Goal: Task Accomplishment & Management: Manage account settings

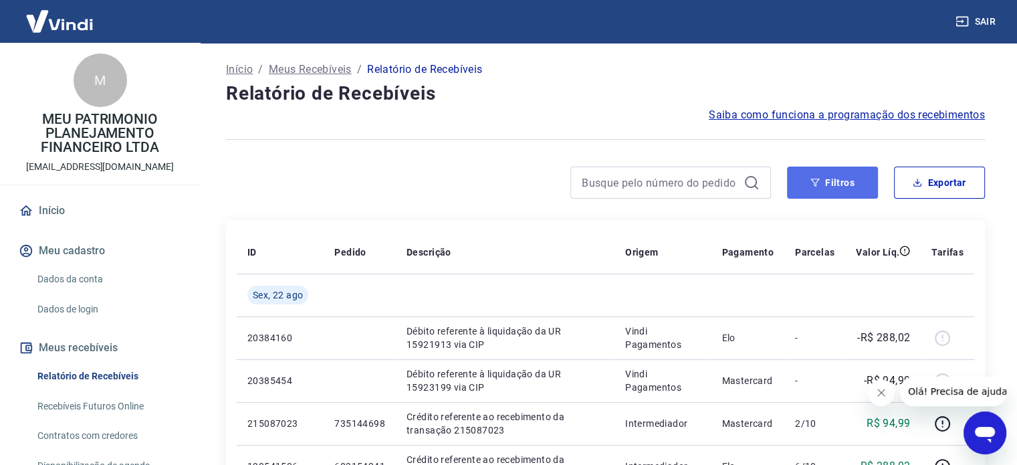
click at [833, 180] on button "Filtros" at bounding box center [832, 182] width 91 height 32
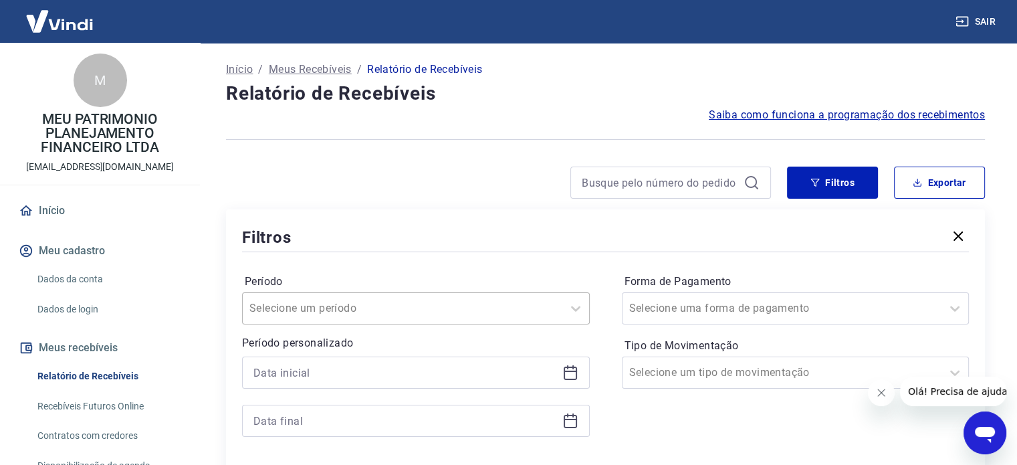
click at [389, 313] on div "Selecione um período" at bounding box center [416, 308] width 348 height 32
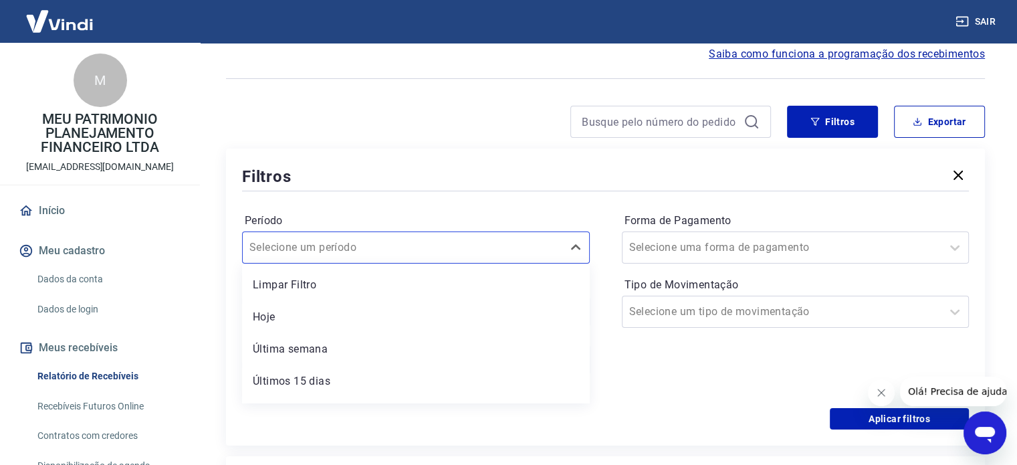
click at [707, 411] on div "Aplicar filtros" at bounding box center [605, 418] width 727 height 21
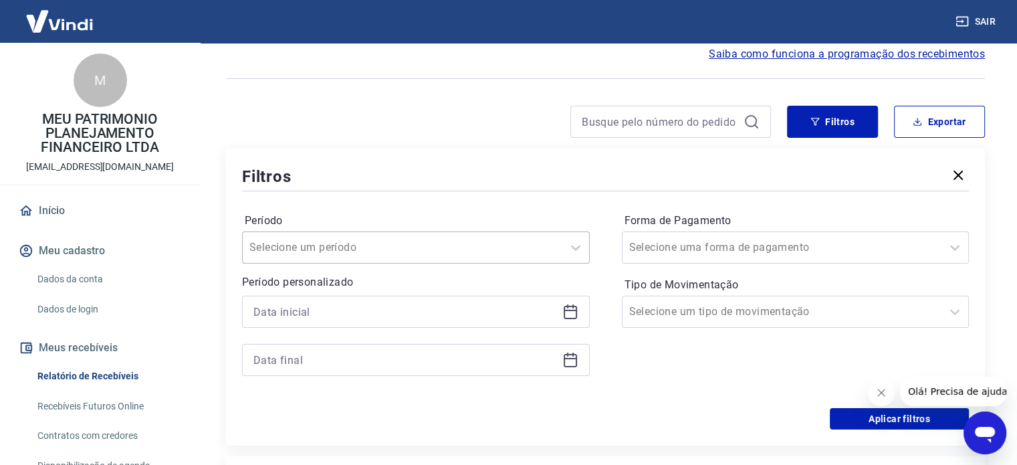
click at [517, 237] on div "Selecione um período" at bounding box center [402, 247] width 319 height 24
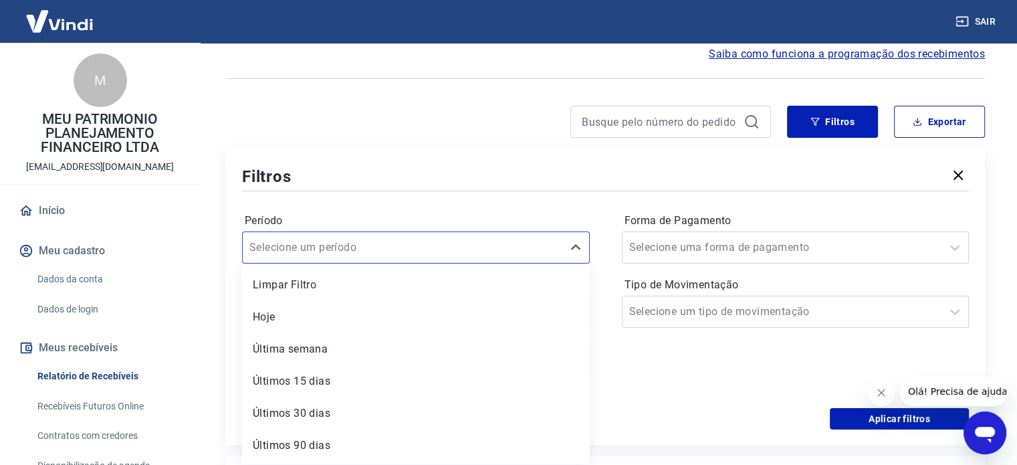
click at [639, 408] on form "Período option Últimos 15 dias focused, 4 of 7. 7 results available. Use Up and…" at bounding box center [605, 311] width 727 height 235
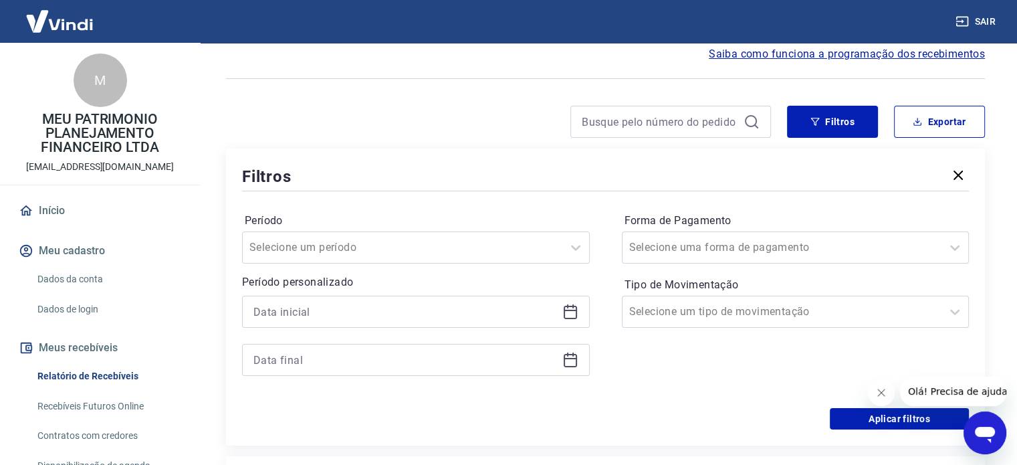
click at [342, 271] on div "Período Selecione um período Período personalizado" at bounding box center [416, 301] width 348 height 182
click at [337, 253] on input "Período" at bounding box center [316, 247] width 135 height 16
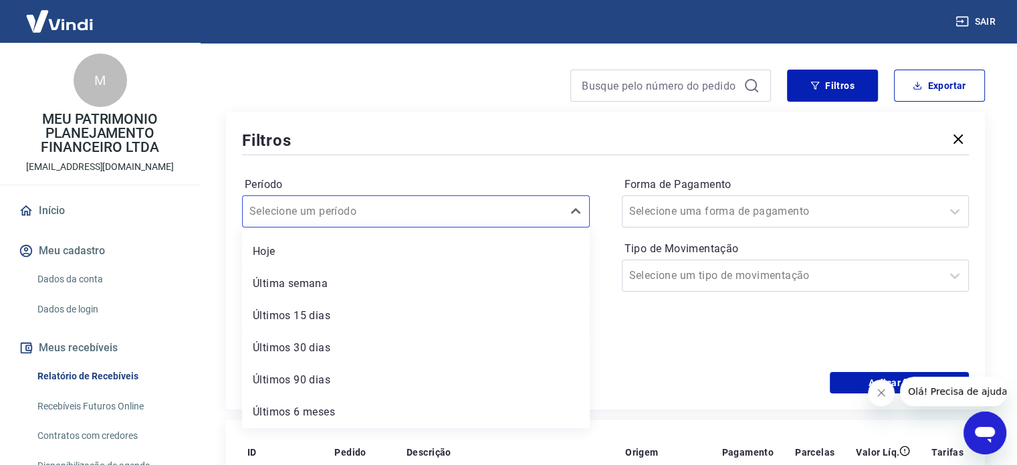
scroll to position [128, 0]
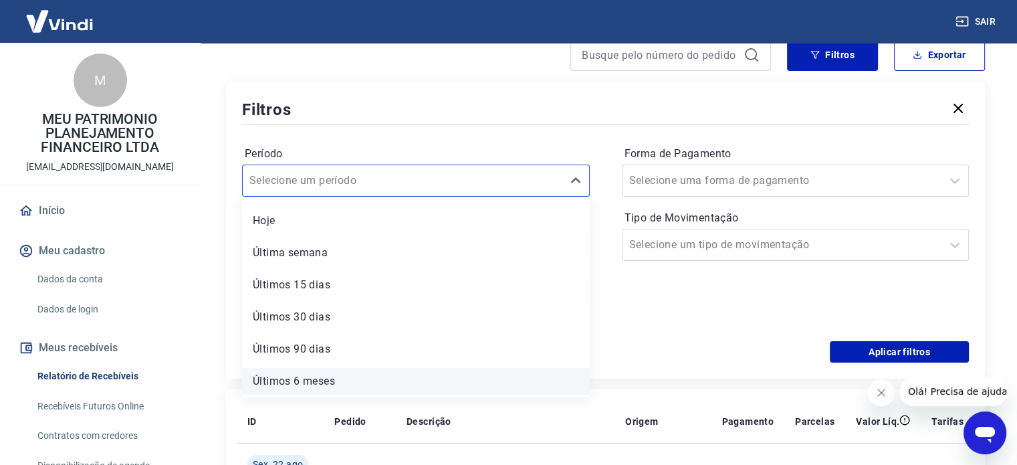
click at [394, 390] on div "Últimos 6 meses" at bounding box center [416, 381] width 348 height 27
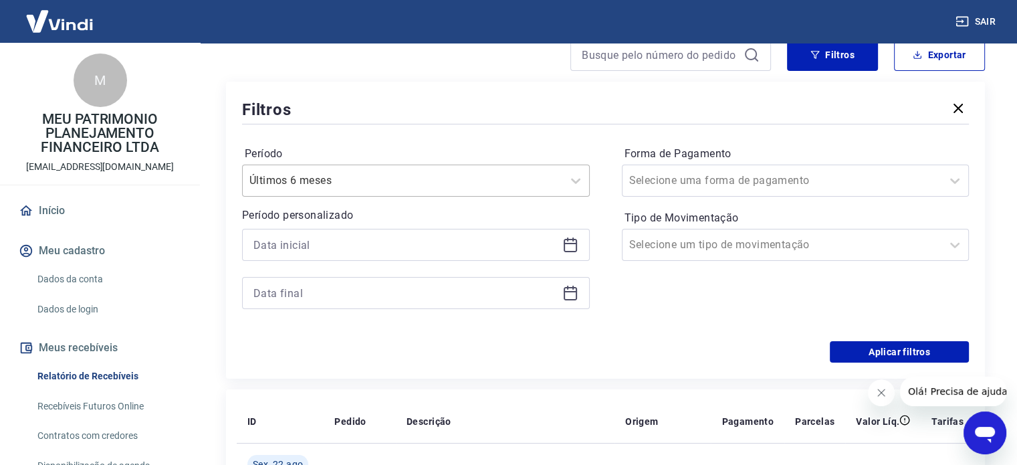
click at [377, 177] on div at bounding box center [402, 180] width 306 height 19
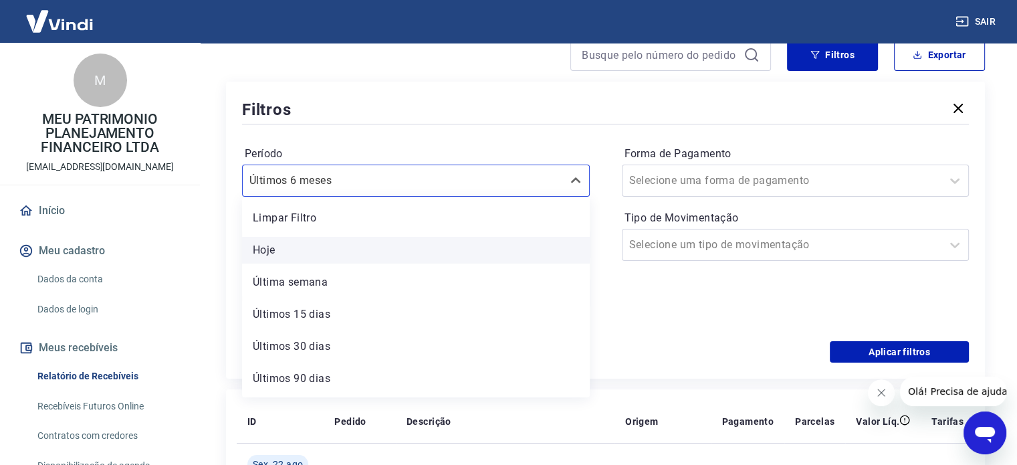
scroll to position [29, 0]
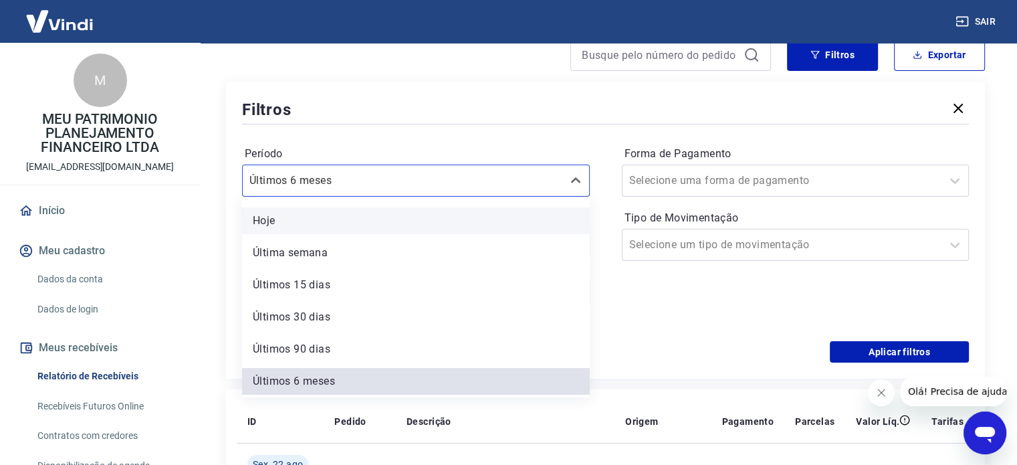
click at [337, 211] on div "Hoje" at bounding box center [416, 220] width 348 height 27
click at [753, 360] on div "Aplicar filtros" at bounding box center [605, 351] width 727 height 21
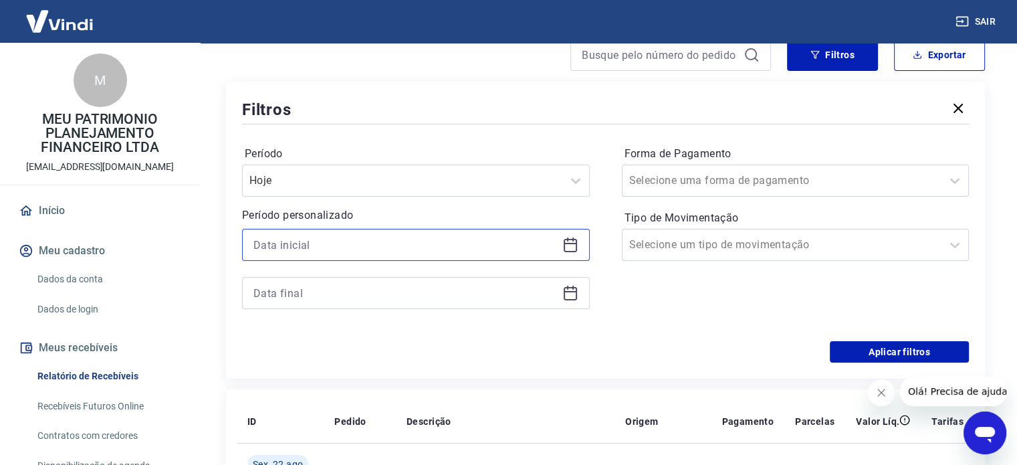
click at [356, 249] on input at bounding box center [404, 245] width 303 height 20
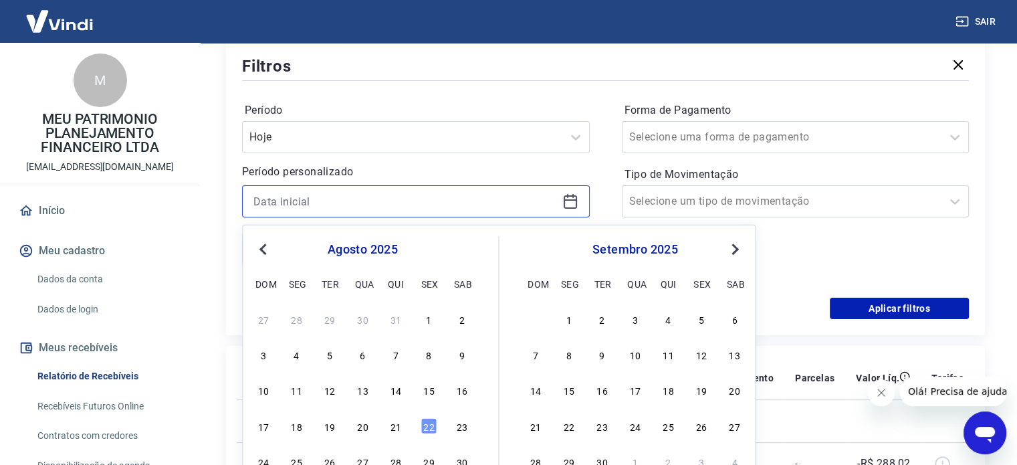
scroll to position [195, 0]
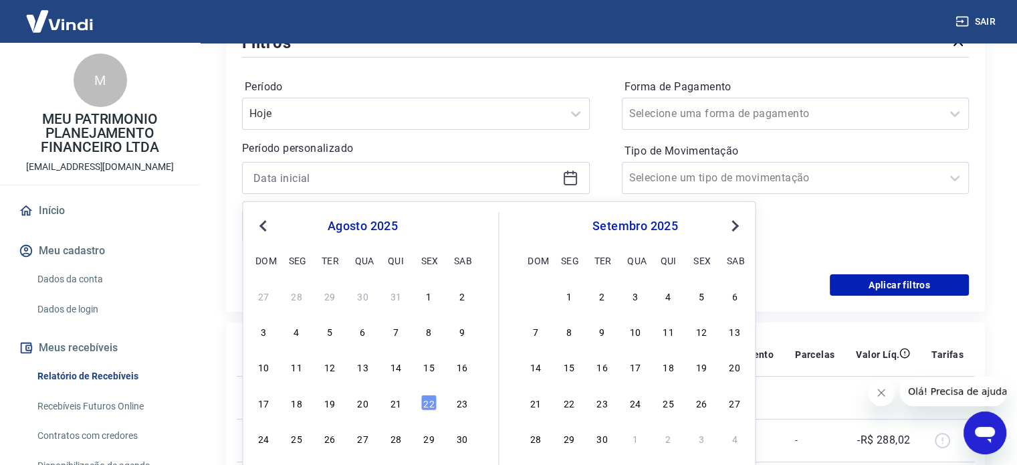
click at [271, 213] on div "[DATE] dom seg ter qua qui sex sab 27 28 29 30 31 1 2 3 4 5 6 7 8 9 10 11 12 13…" at bounding box center [375, 348] width 245 height 271
click at [257, 225] on button "Previous Month" at bounding box center [263, 226] width 16 height 16
click at [263, 215] on div "[DATE] dom seg ter qua qui sex sab" at bounding box center [362, 241] width 218 height 57
click at [264, 225] on span "Previous Month" at bounding box center [264, 224] width 0 height 15
click at [267, 290] on div "1" at bounding box center [263, 295] width 16 height 16
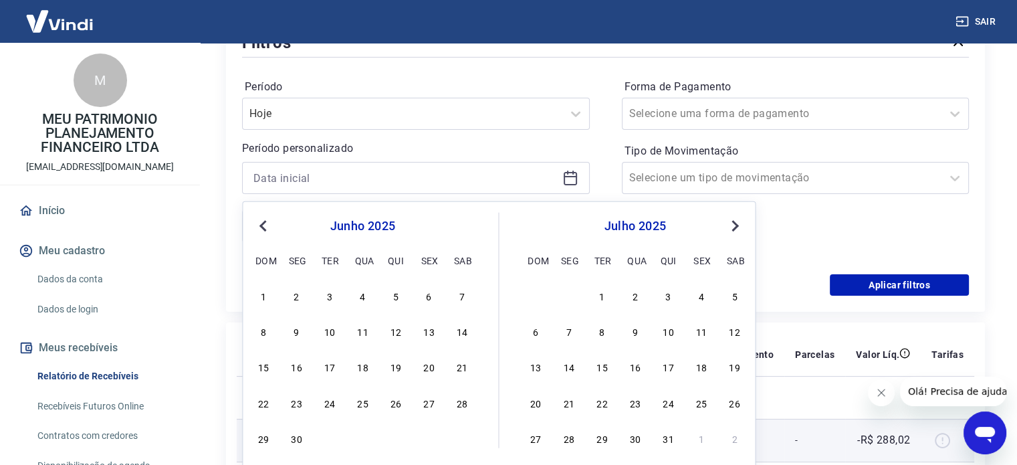
click at [301, 440] on p "20384160" at bounding box center [280, 439] width 66 height 13
type input "[DATE]"
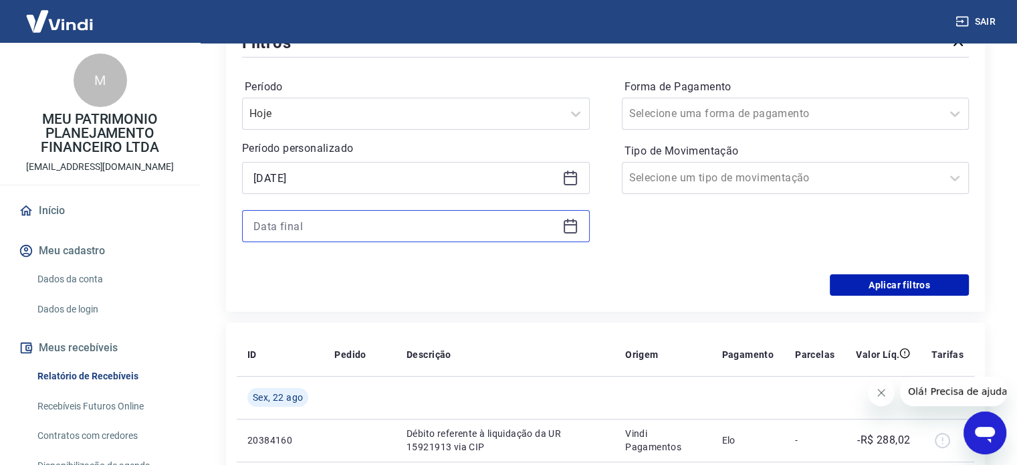
click at [407, 232] on input at bounding box center [404, 226] width 303 height 20
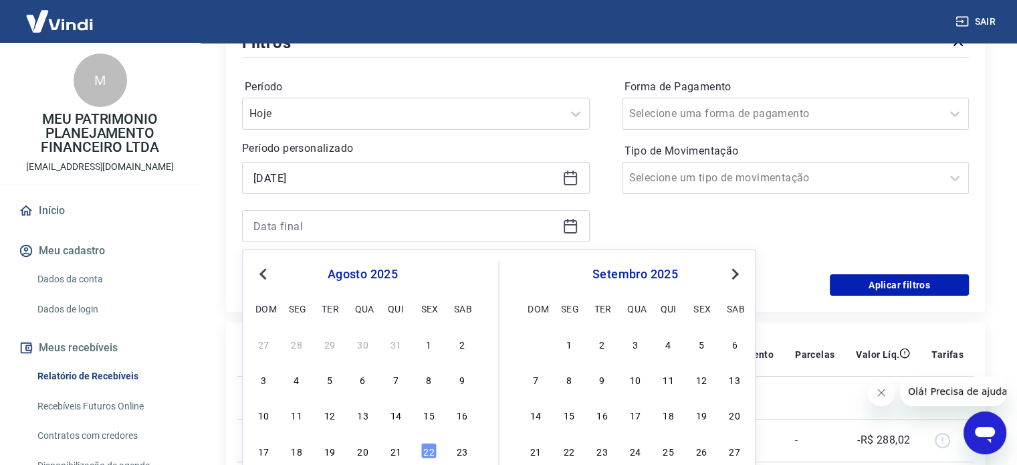
click at [264, 277] on span "Previous Month" at bounding box center [264, 272] width 0 height 15
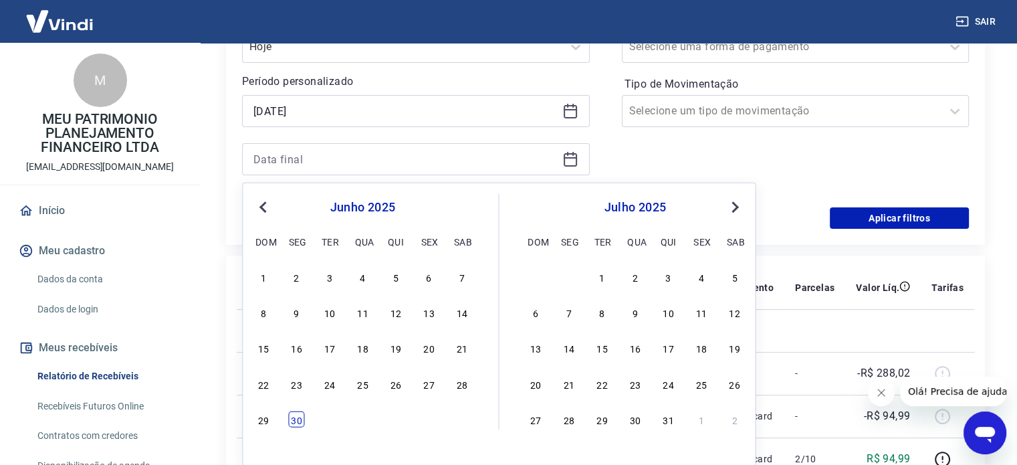
click at [295, 425] on div "30" at bounding box center [297, 419] width 16 height 16
type input "[DATE]"
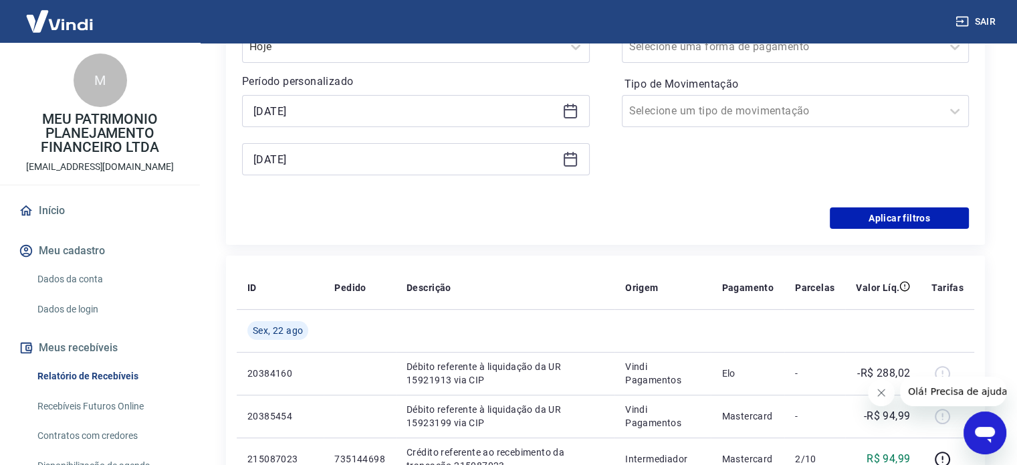
scroll to position [195, 0]
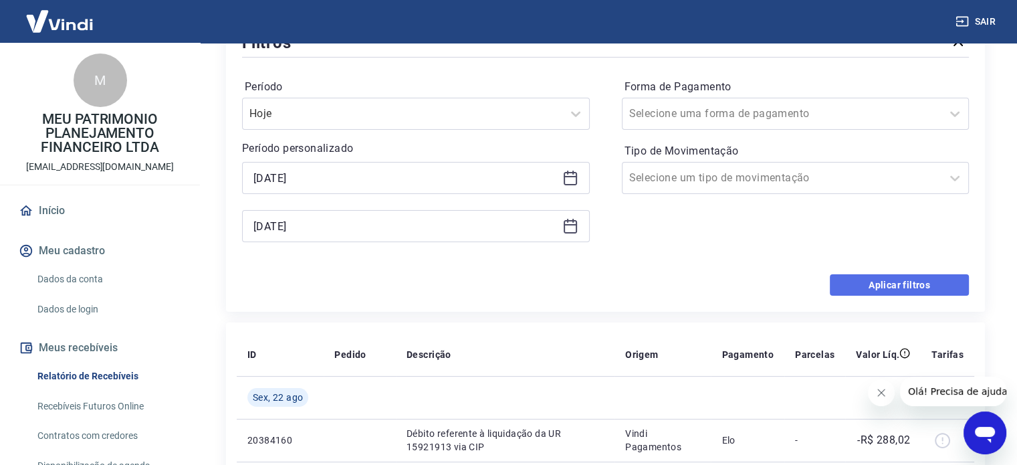
click at [870, 290] on button "Aplicar filtros" at bounding box center [898, 284] width 139 height 21
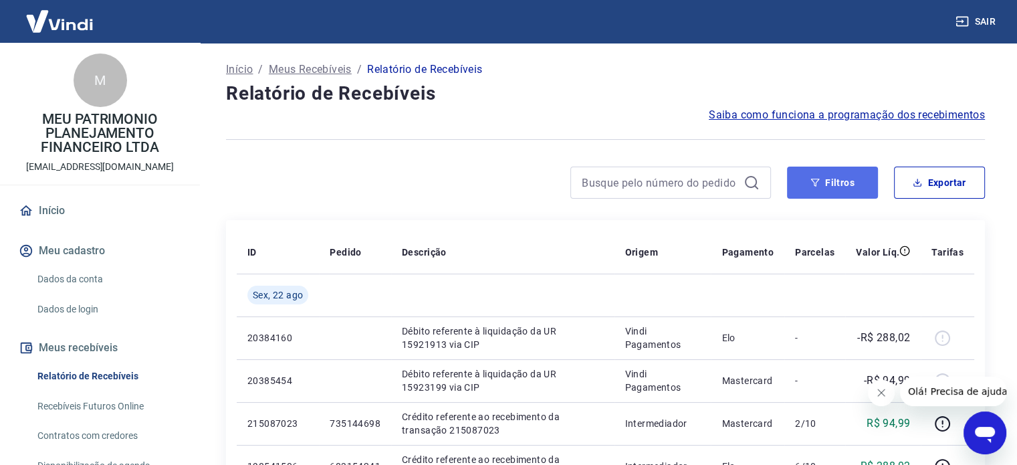
click at [845, 170] on button "Filtros" at bounding box center [832, 182] width 91 height 32
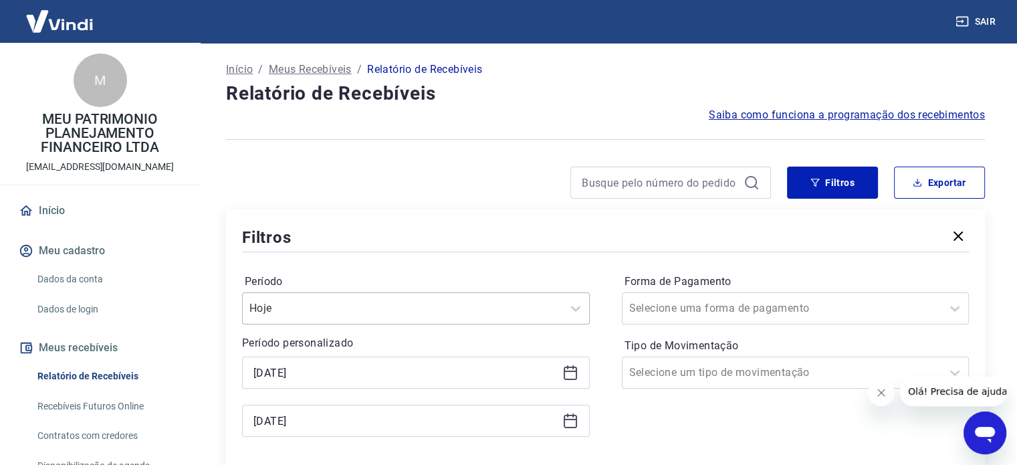
click at [380, 297] on div "Hoje" at bounding box center [416, 308] width 348 height 32
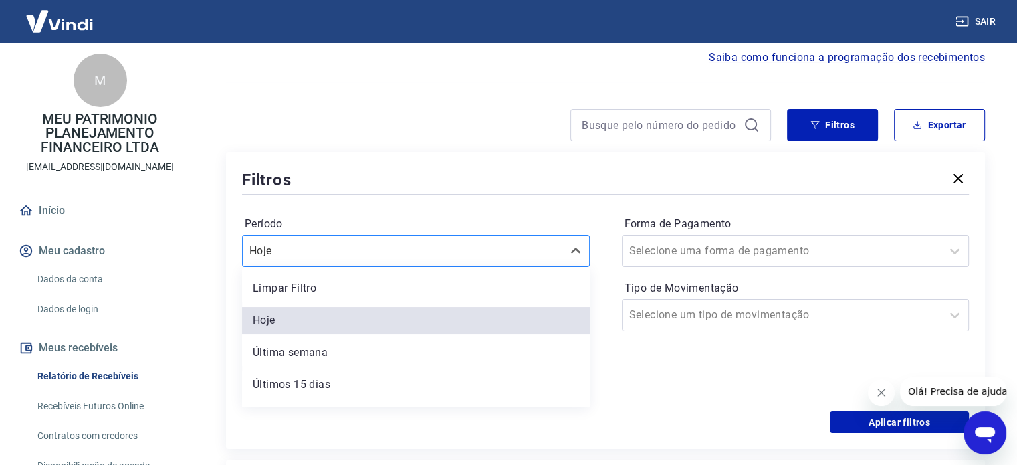
scroll to position [61, 0]
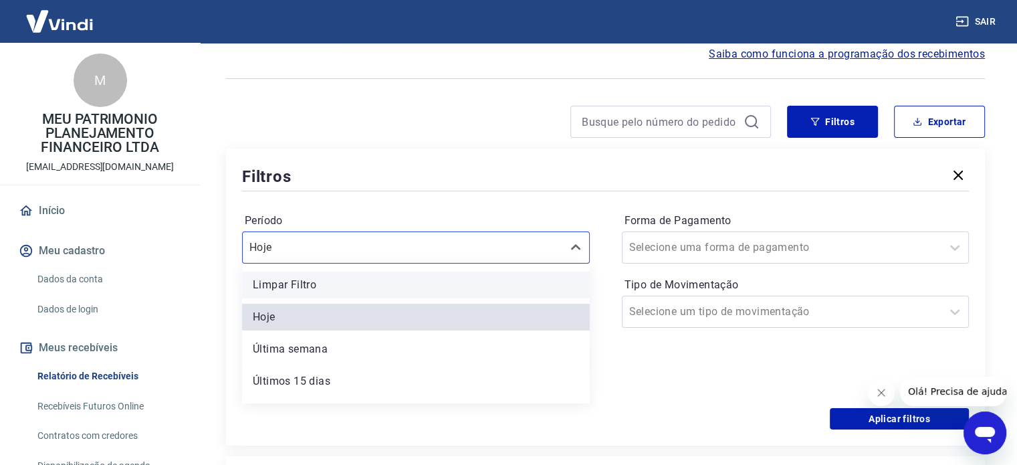
click at [358, 279] on div "Limpar Filtro" at bounding box center [416, 284] width 348 height 27
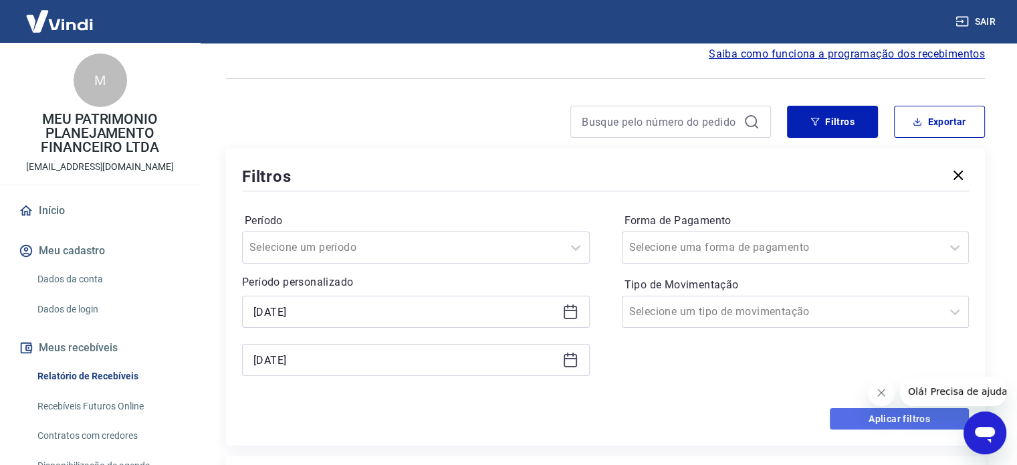
click at [911, 416] on button "Aplicar filtros" at bounding box center [898, 418] width 139 height 21
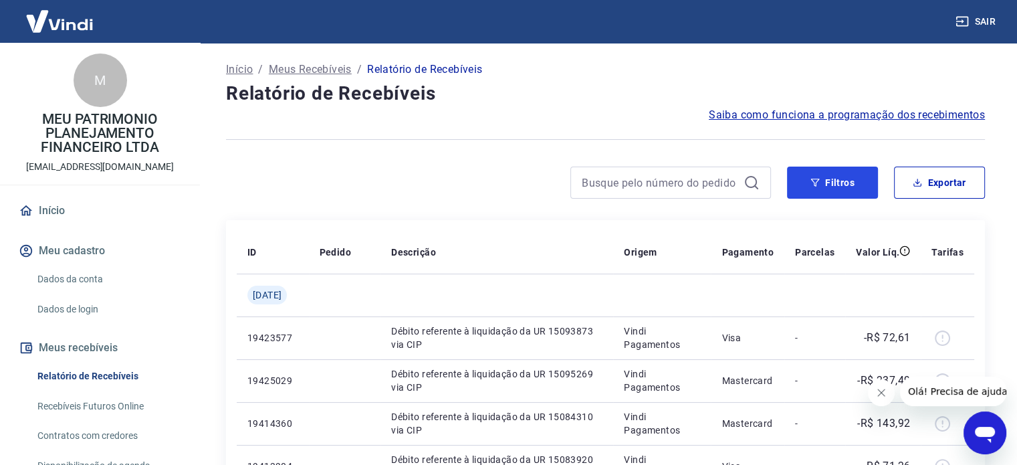
drag, startPoint x: 823, startPoint y: 169, endPoint x: 213, endPoint y: 266, distance: 617.2
click at [823, 169] on button "Filtros" at bounding box center [832, 182] width 91 height 32
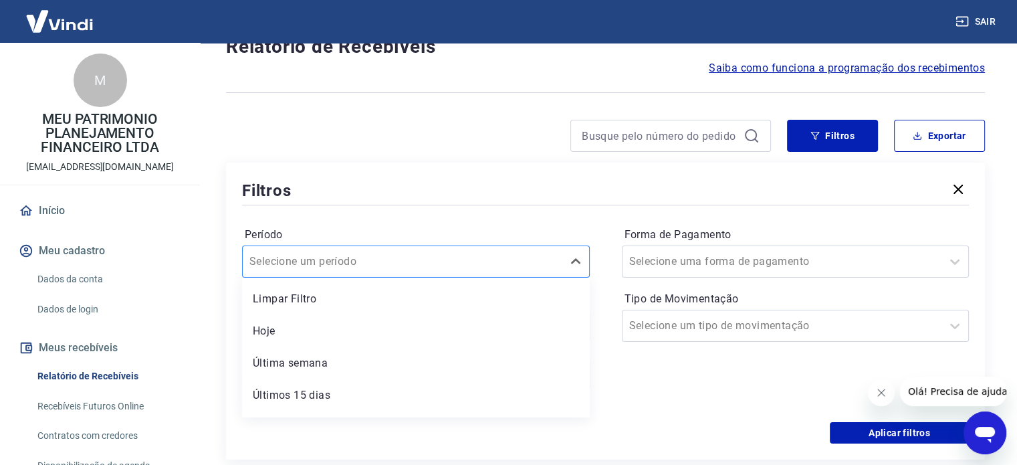
click at [339, 277] on div "option Limpar Filtro focused, 1 of 7. 7 results available. Use Up and Down to c…" at bounding box center [416, 261] width 348 height 32
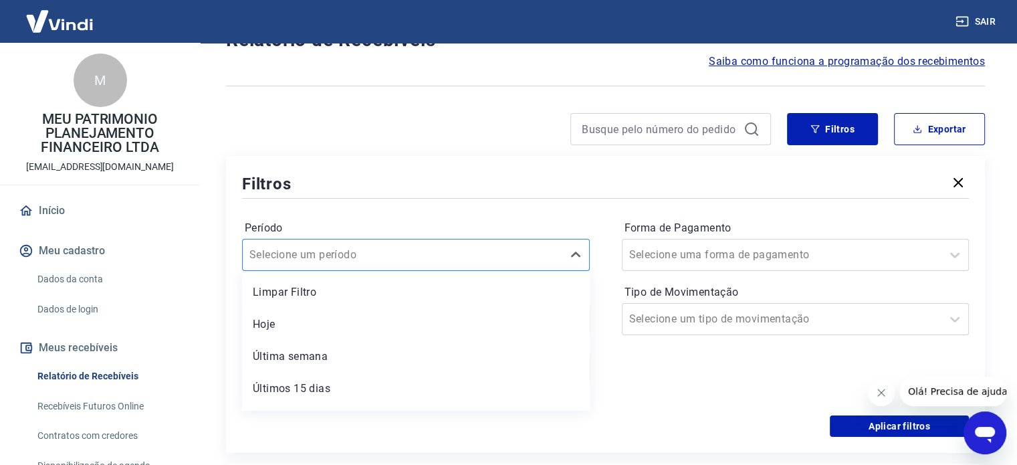
scroll to position [61, 0]
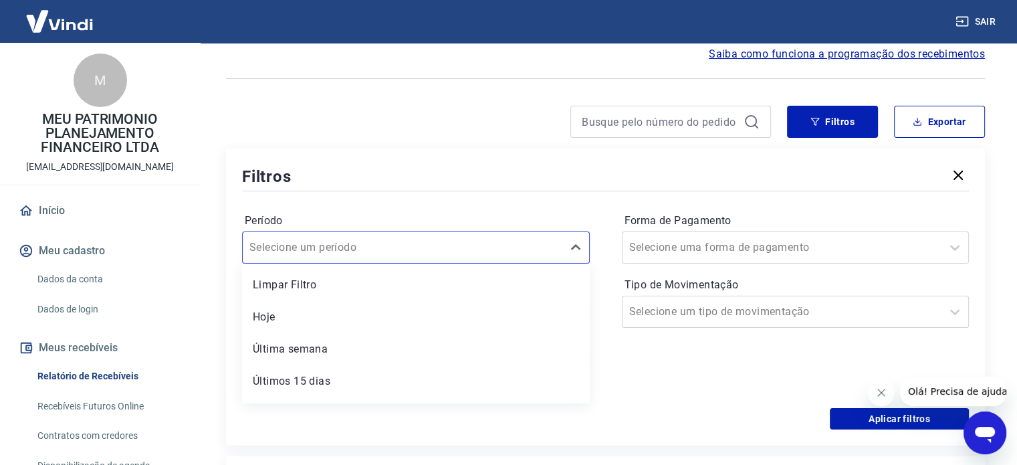
click at [321, 331] on div "Limpar Filtro Hoje Última semana Últimos 15 dias Últimos 30 dias Últimos 90 dia…" at bounding box center [416, 333] width 348 height 140
click at [476, 317] on div "Hoje" at bounding box center [416, 316] width 348 height 27
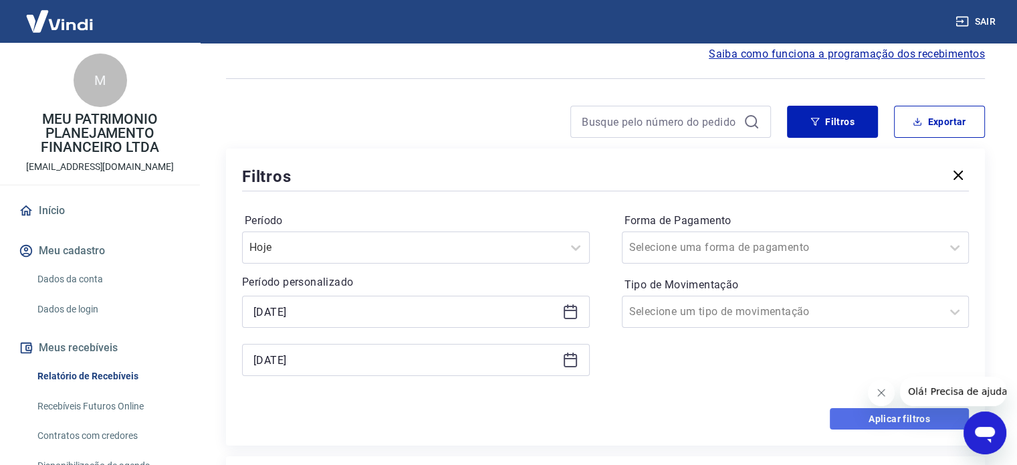
click at [896, 416] on button "Aplicar filtros" at bounding box center [898, 418] width 139 height 21
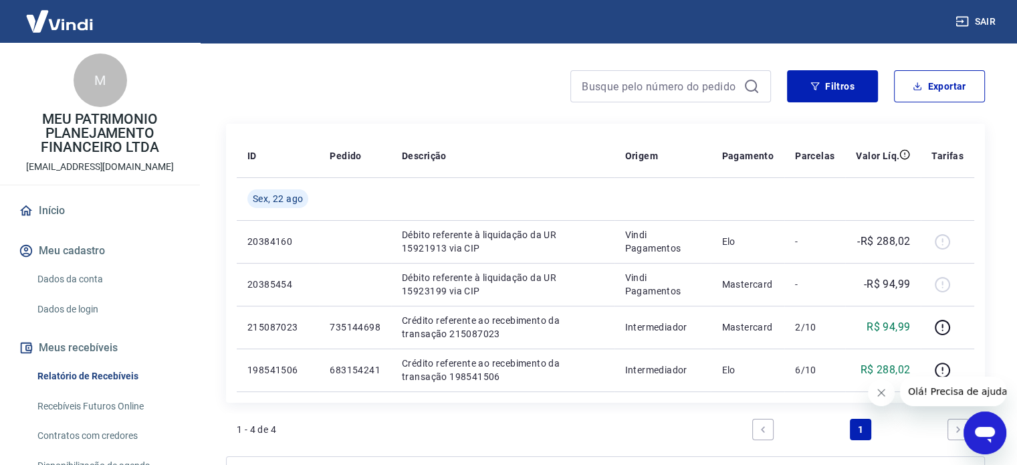
scroll to position [67, 0]
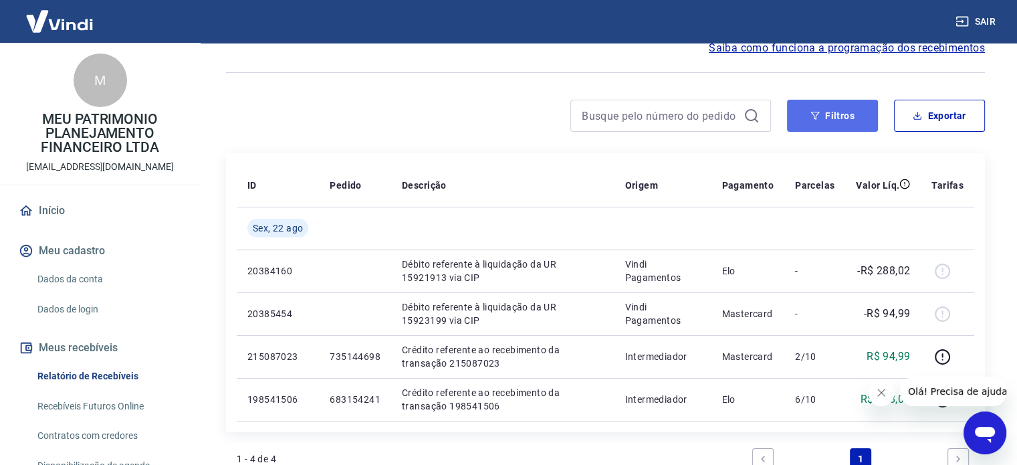
click at [842, 130] on button "Filtros" at bounding box center [832, 116] width 91 height 32
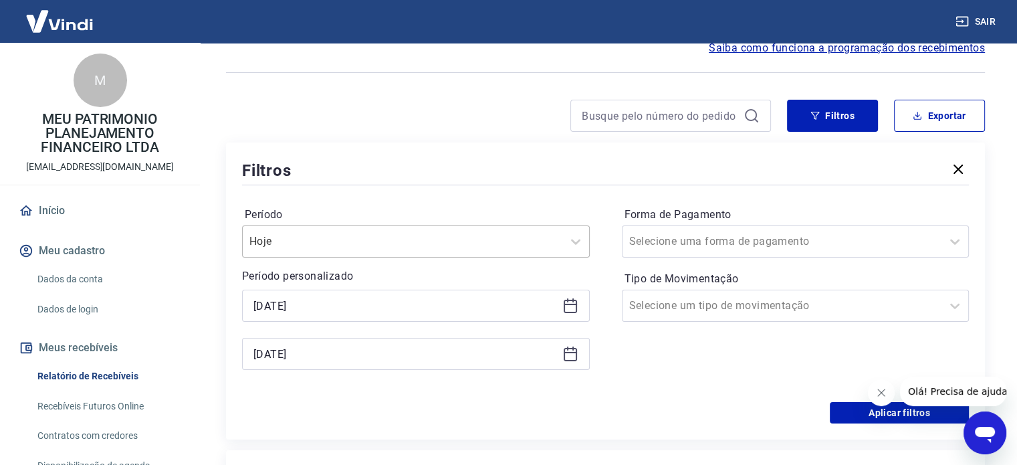
click at [309, 241] on input "Período" at bounding box center [316, 241] width 135 height 16
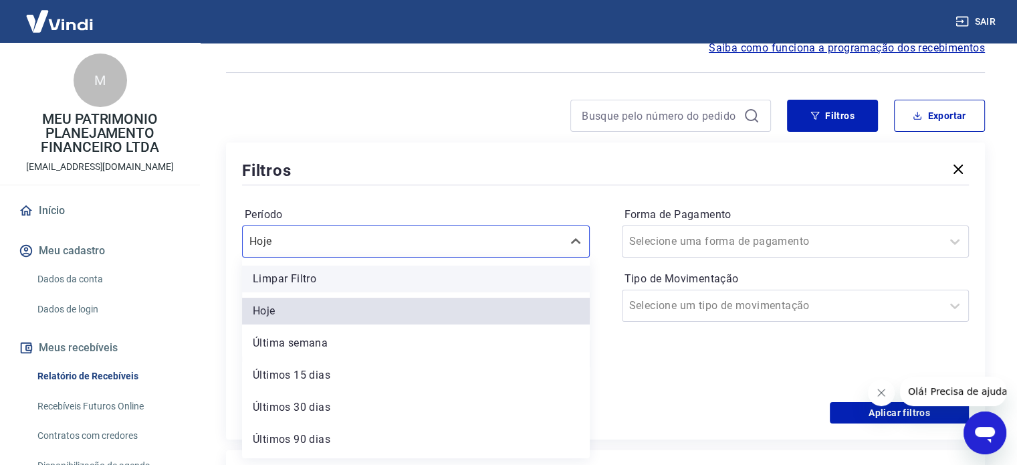
click at [305, 269] on div "Limpar Filtro" at bounding box center [416, 278] width 348 height 27
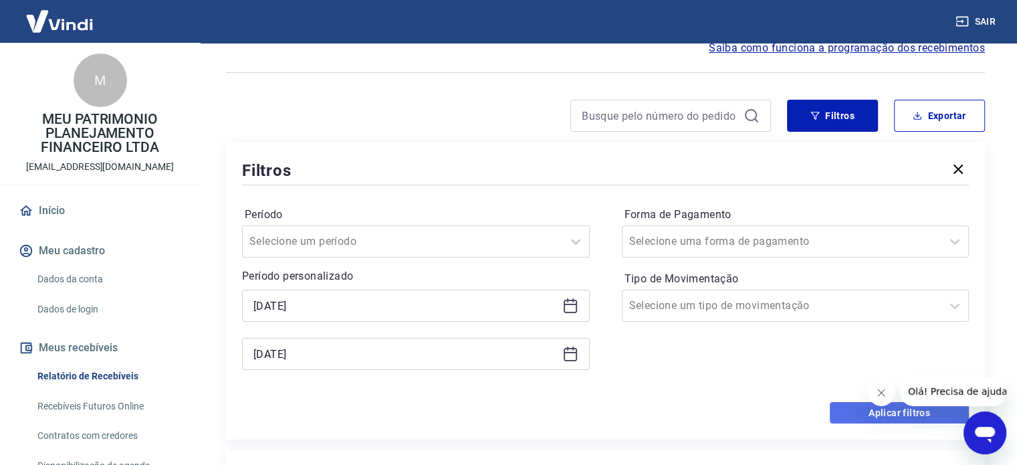
click at [851, 408] on button "Aplicar filtros" at bounding box center [898, 412] width 139 height 21
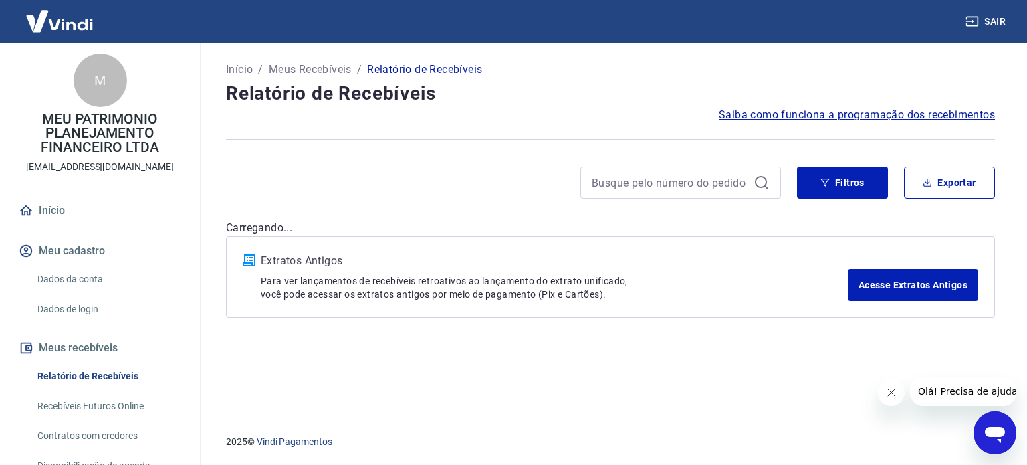
click at [900, 401] on div at bounding box center [890, 392] width 27 height 27
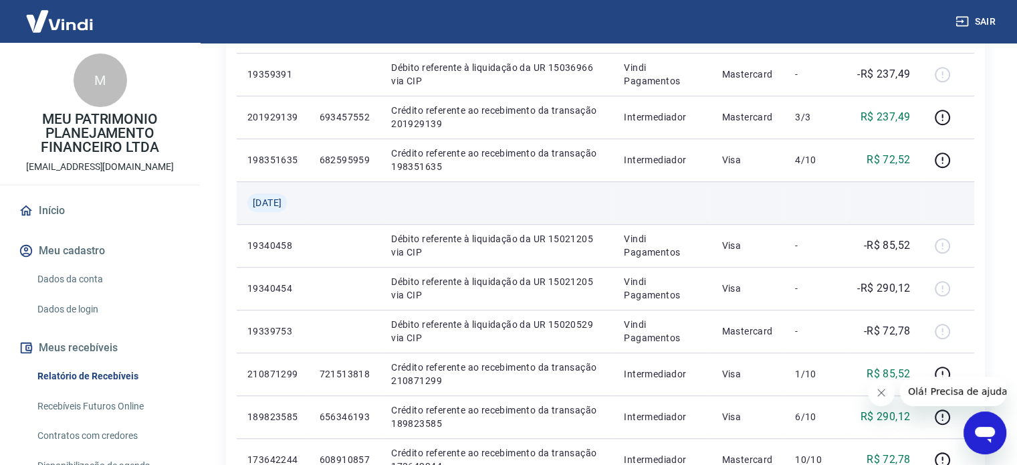
scroll to position [1003, 0]
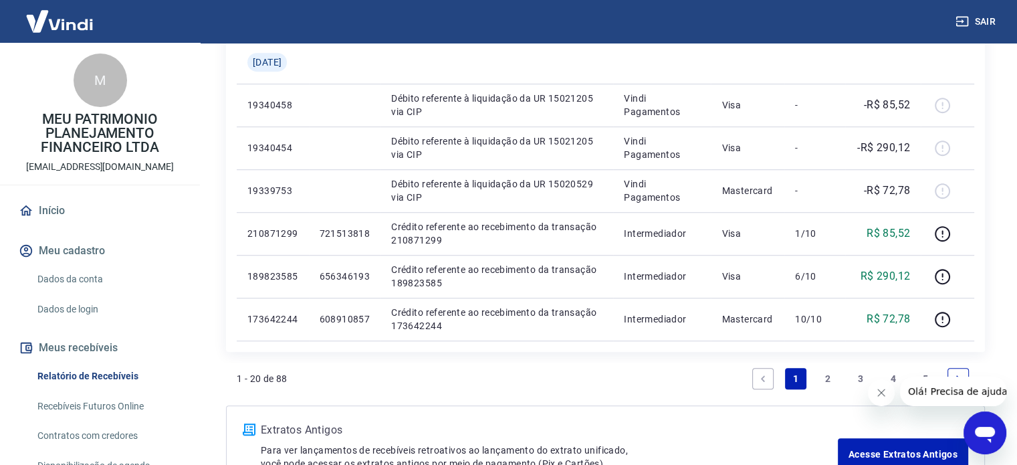
click at [827, 381] on link "2" at bounding box center [827, 378] width 21 height 21
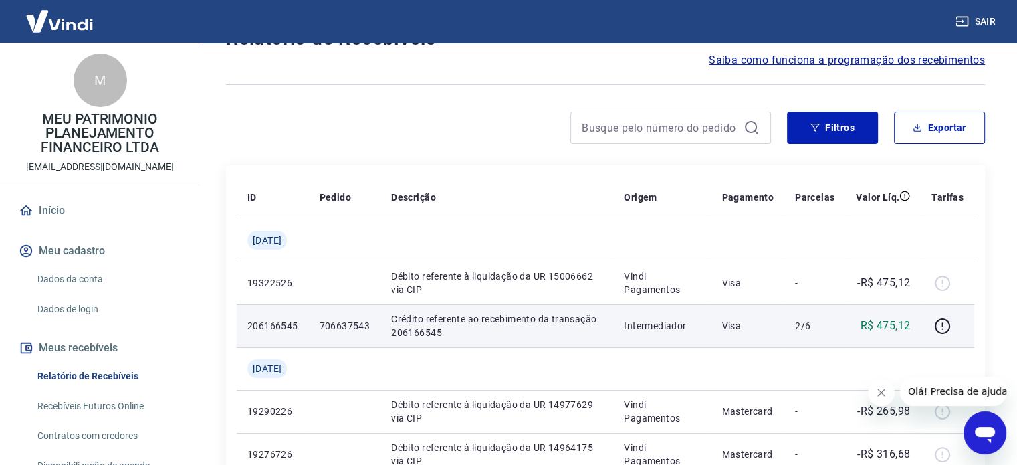
scroll to position [201, 0]
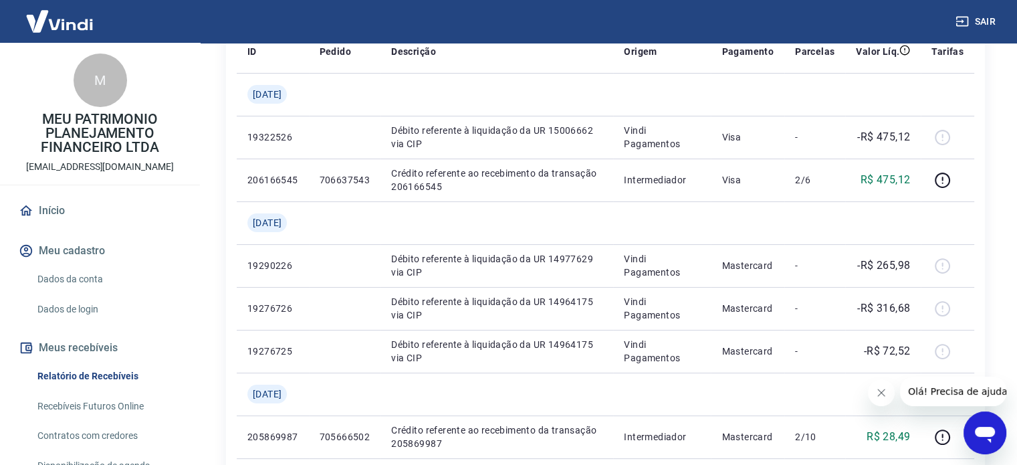
click at [883, 390] on icon "Fechar mensagem da empresa" at bounding box center [881, 392] width 7 height 7
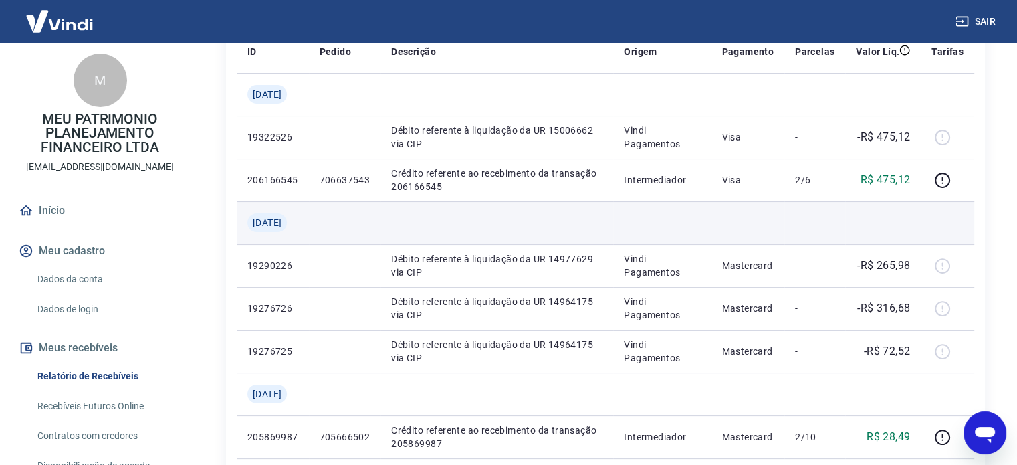
scroll to position [0, 0]
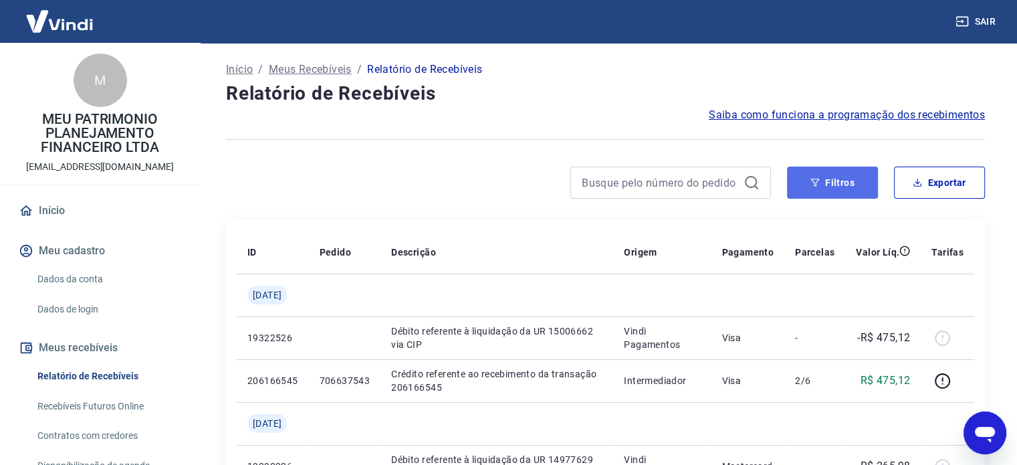
click at [823, 168] on button "Filtros" at bounding box center [832, 182] width 91 height 32
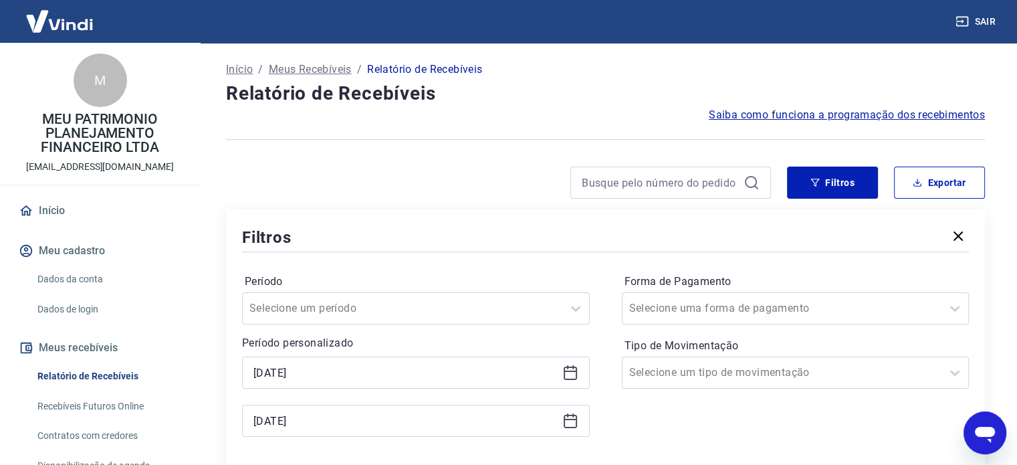
click at [571, 371] on icon at bounding box center [569, 370] width 13 height 1
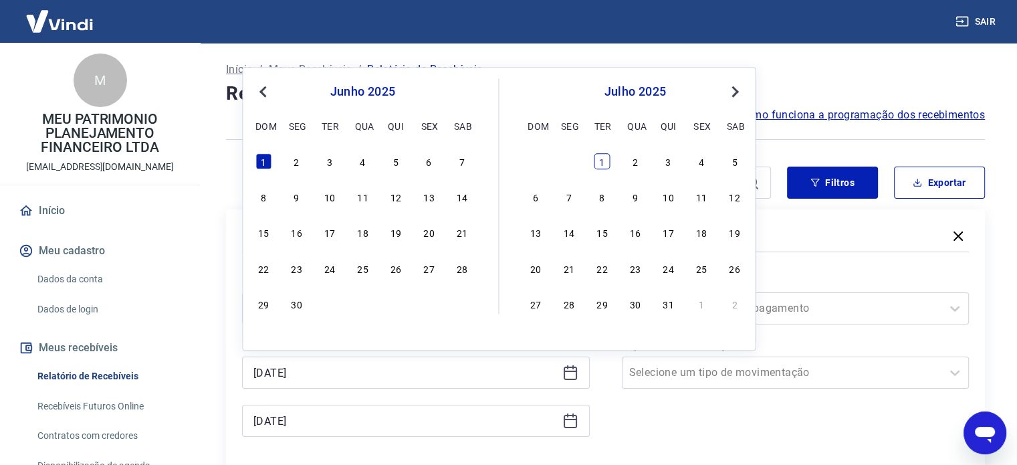
click at [602, 153] on div "1" at bounding box center [602, 161] width 16 height 16
type input "[DATE]"
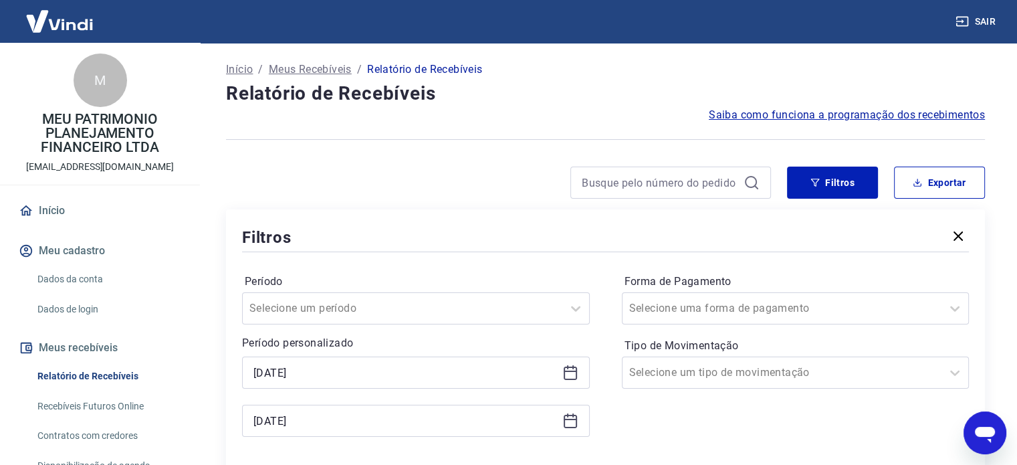
click at [573, 414] on icon at bounding box center [572, 415] width 1 height 4
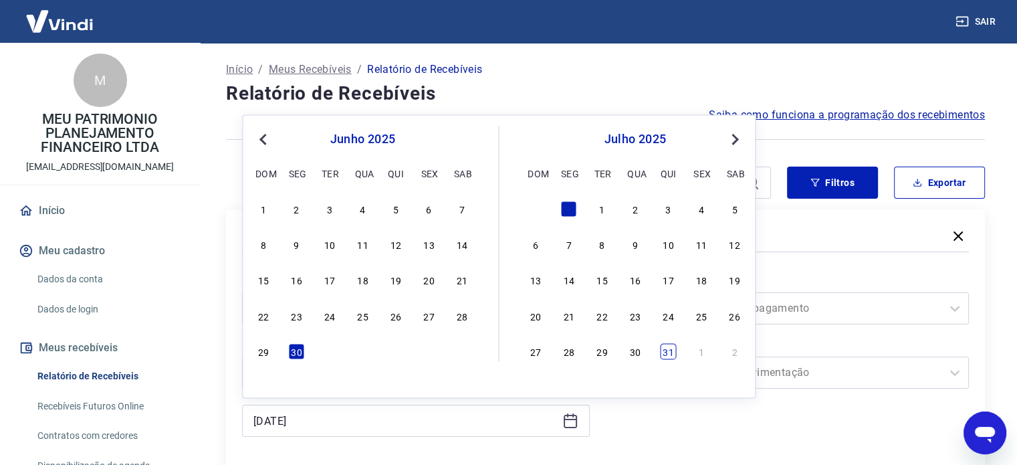
click at [667, 358] on div "31" at bounding box center [668, 351] width 16 height 16
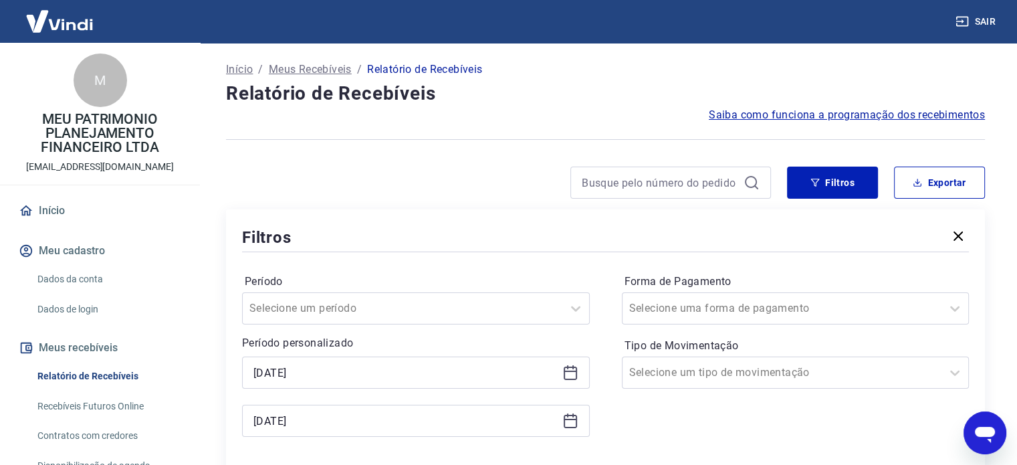
type input "[DATE]"
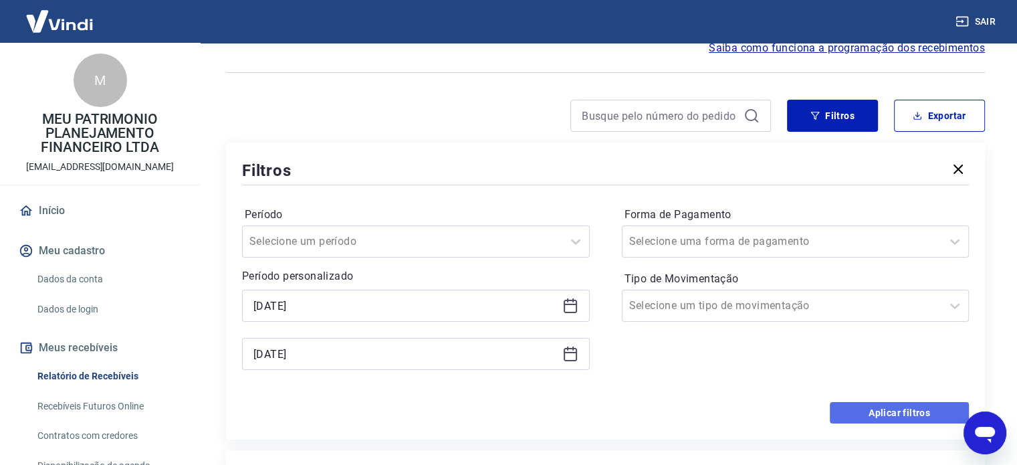
click at [902, 410] on button "Aplicar filtros" at bounding box center [898, 412] width 139 height 21
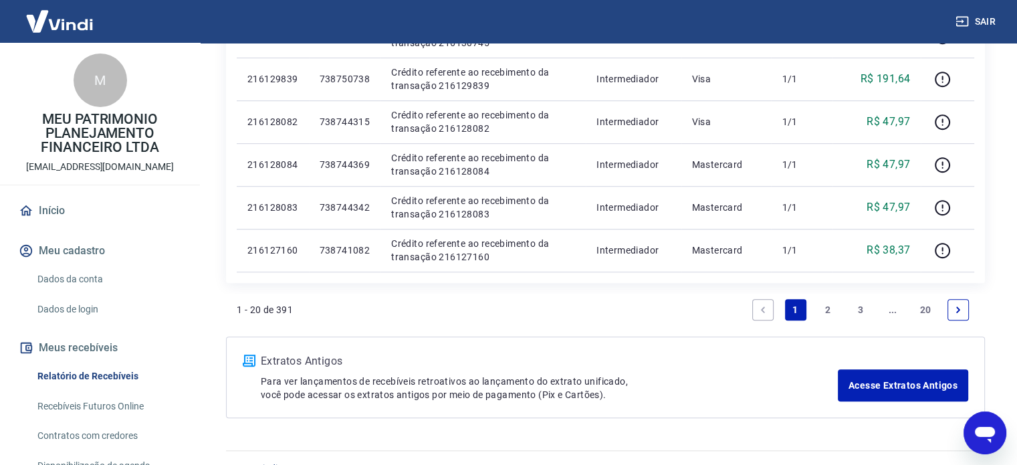
scroll to position [926, 0]
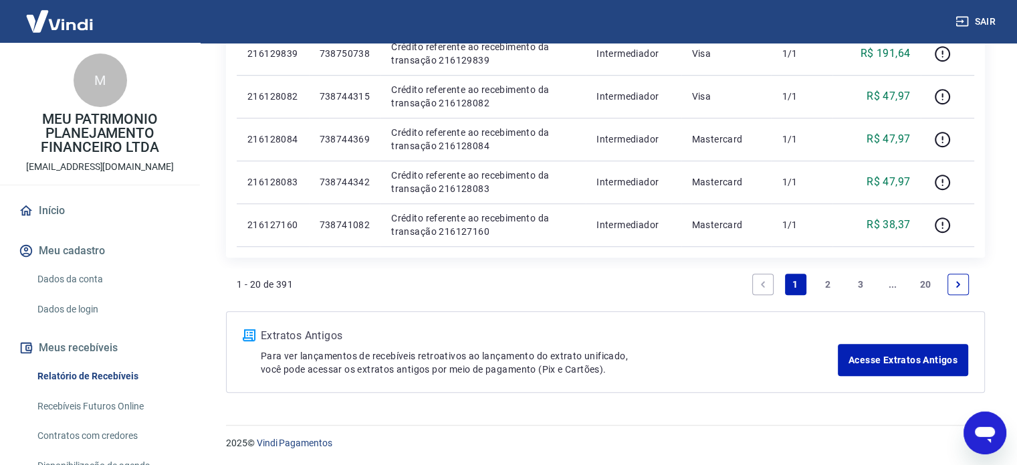
click at [862, 289] on link "3" at bounding box center [860, 283] width 21 height 21
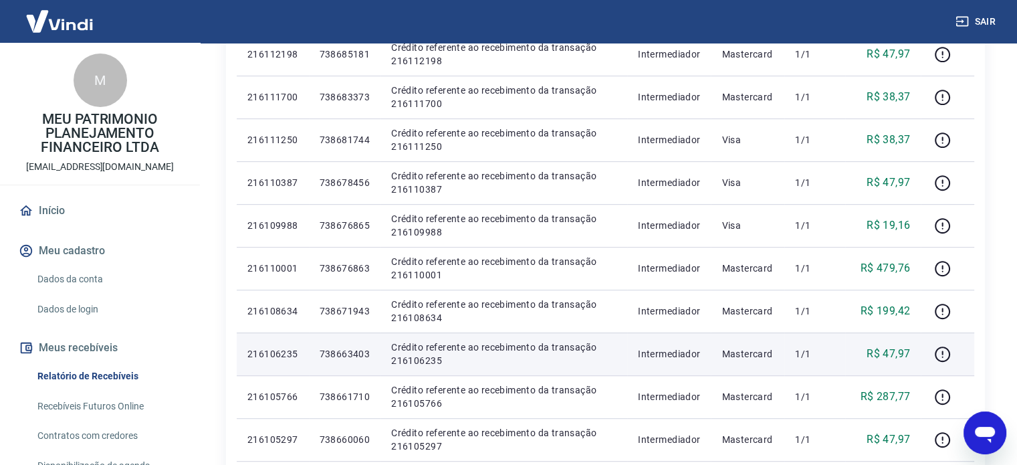
scroll to position [926, 0]
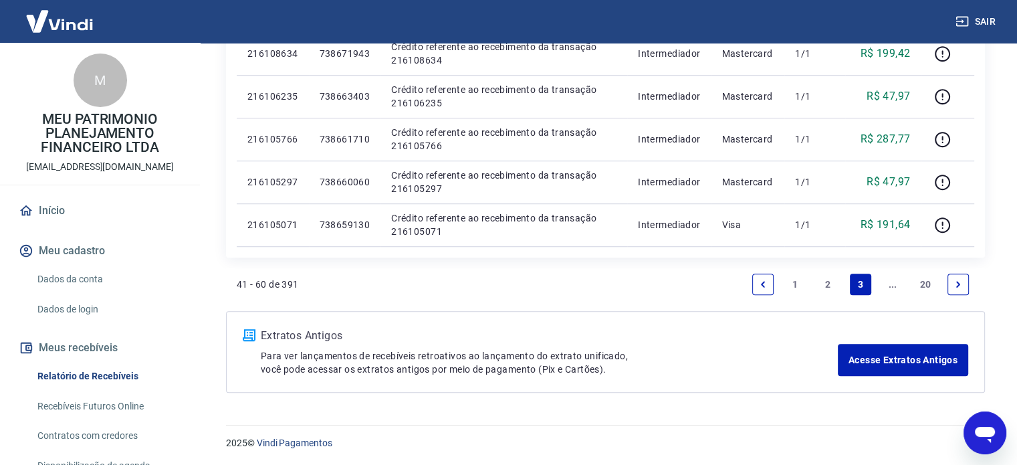
click at [960, 283] on icon "Next page" at bounding box center [957, 283] width 9 height 9
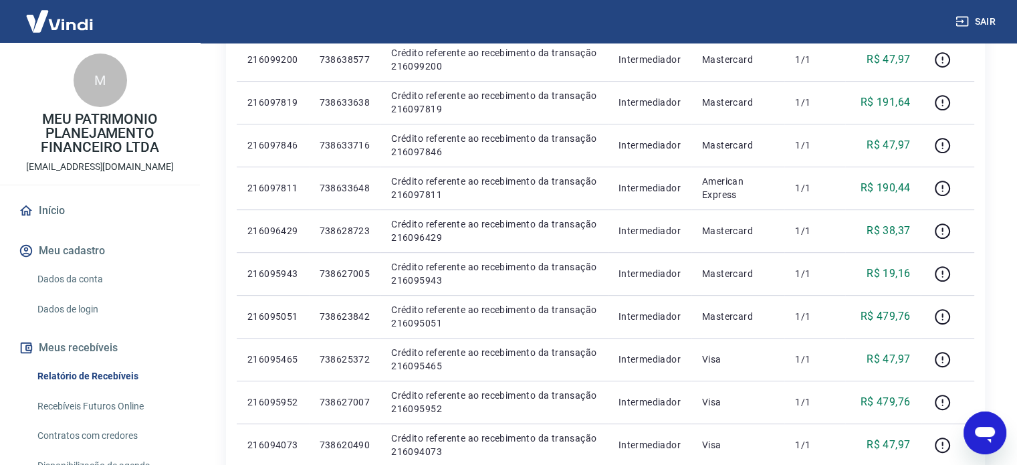
scroll to position [926, 0]
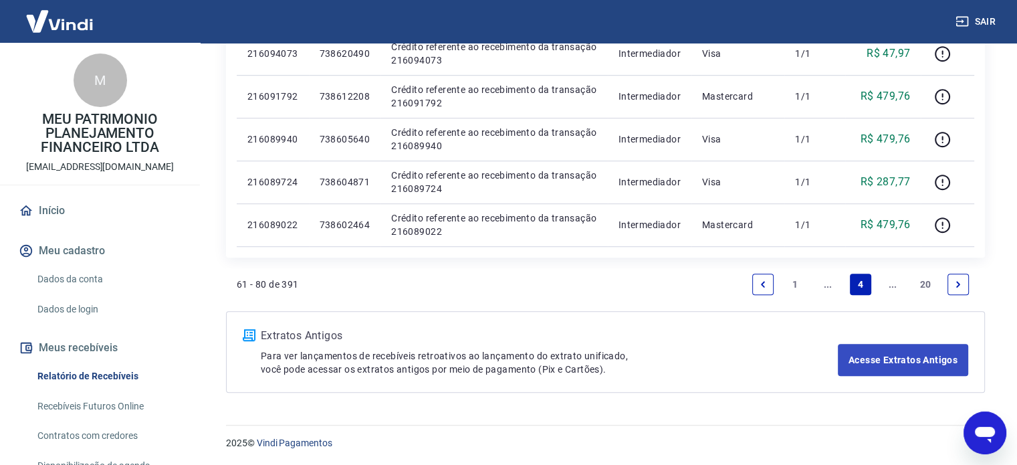
click at [950, 291] on link "Next page" at bounding box center [957, 283] width 21 height 21
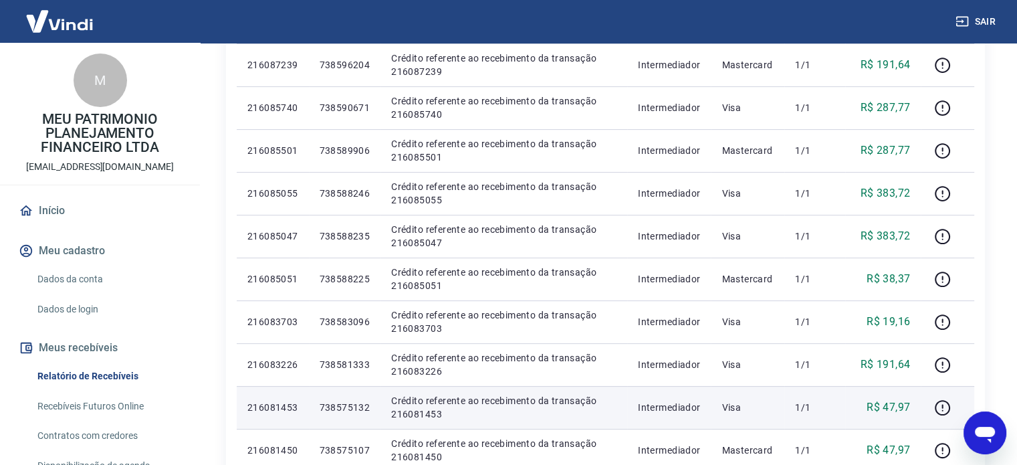
scroll to position [869, 0]
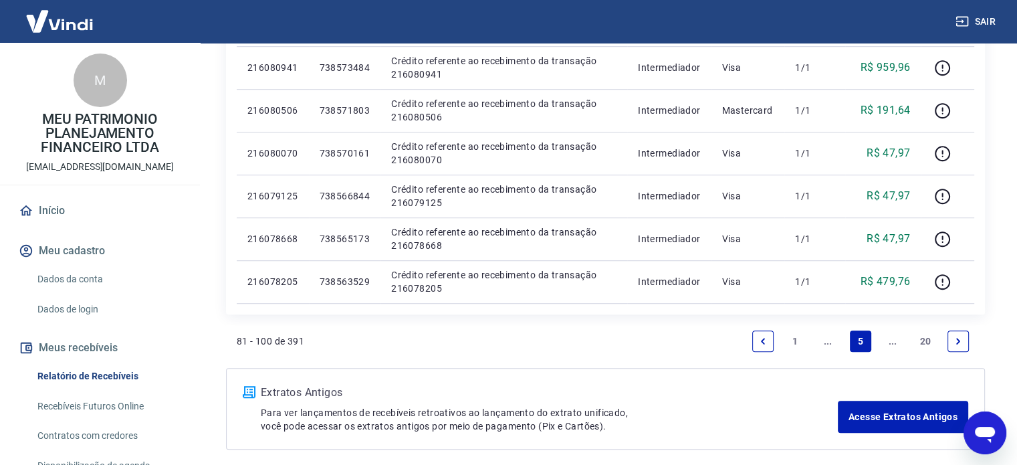
click at [942, 346] on li "Pagination" at bounding box center [958, 341] width 32 height 32
click at [952, 347] on link "Next page" at bounding box center [957, 340] width 21 height 21
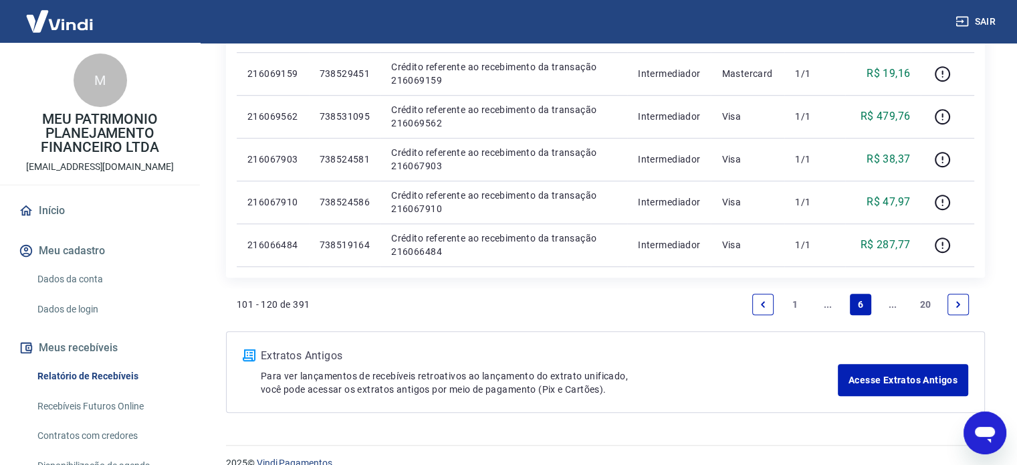
scroll to position [926, 0]
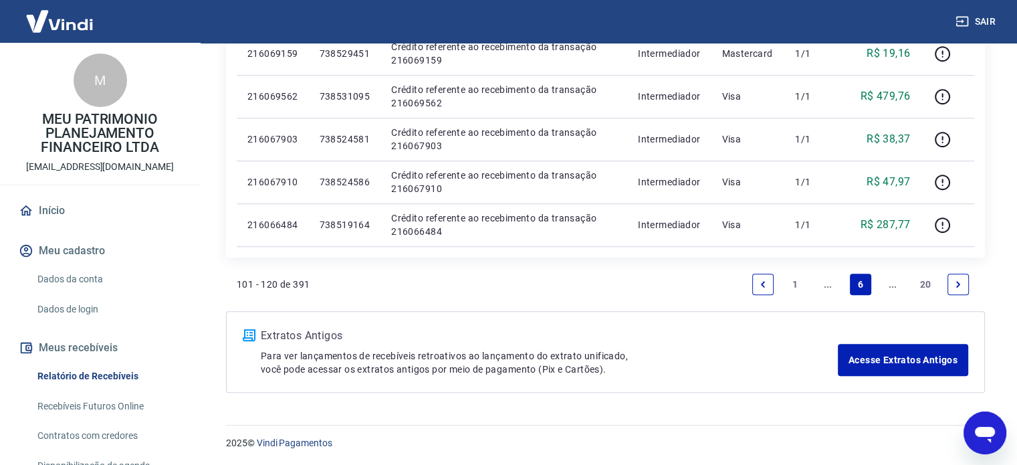
click at [965, 291] on link "Next page" at bounding box center [957, 283] width 21 height 21
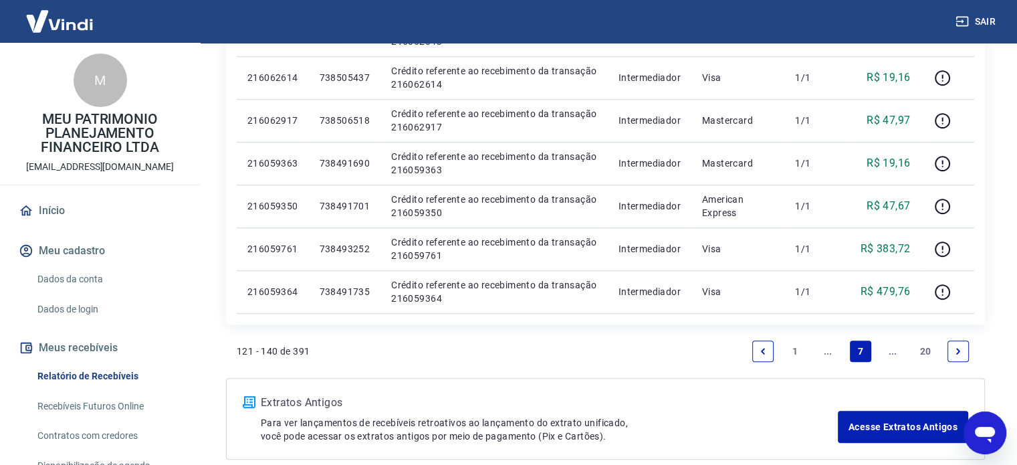
scroll to position [926, 0]
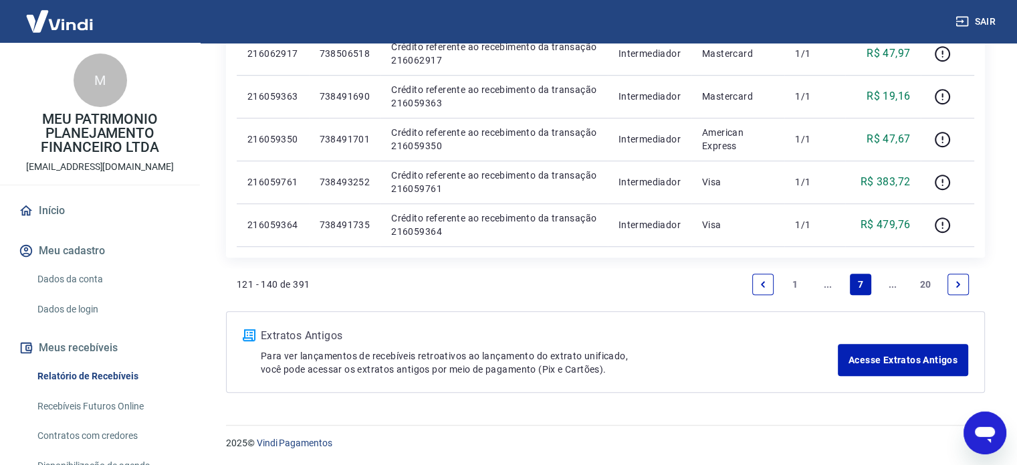
click at [964, 290] on link "Next page" at bounding box center [957, 283] width 21 height 21
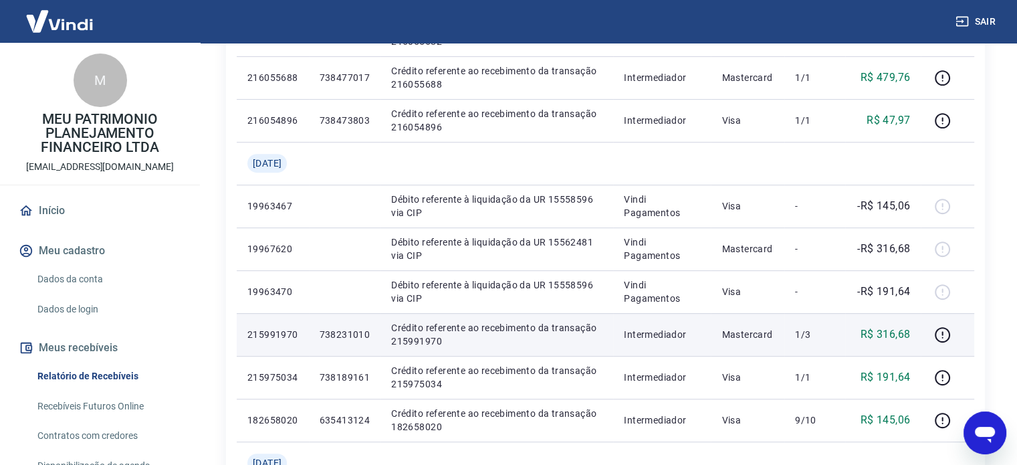
scroll to position [668, 0]
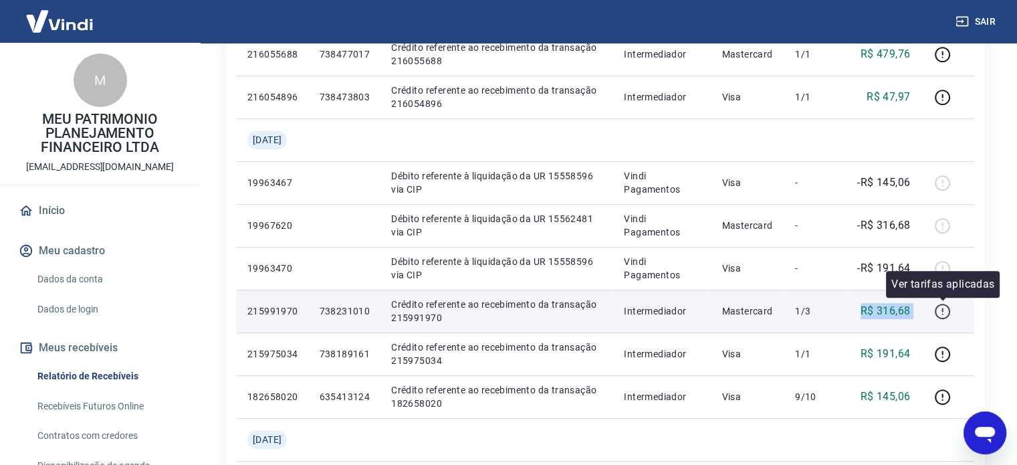
drag, startPoint x: 858, startPoint y: 312, endPoint x: 942, endPoint y: 317, distance: 84.4
click at [944, 317] on tr "215991970 738231010 Crédito referente ao recebimento da transação 215991970 Int…" at bounding box center [605, 310] width 737 height 43
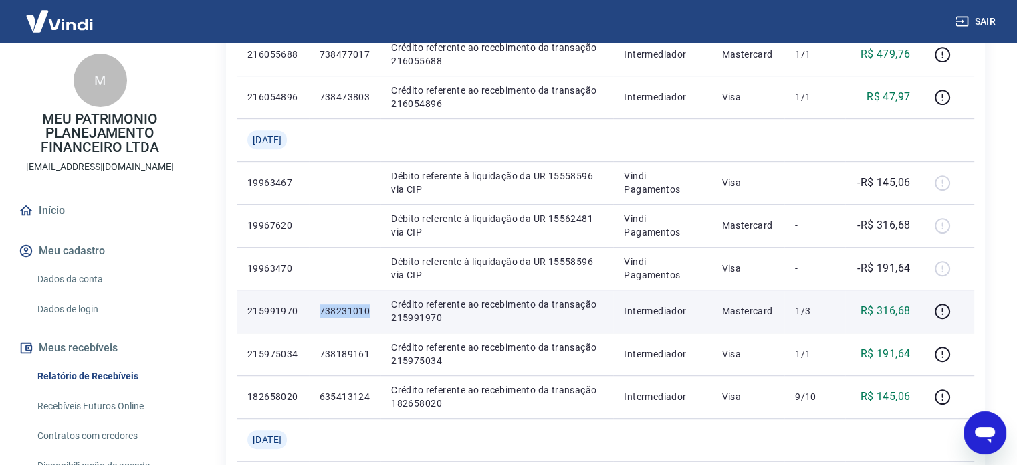
drag, startPoint x: 373, startPoint y: 313, endPoint x: 324, endPoint y: 313, distance: 48.8
click at [324, 313] on td "738231010" at bounding box center [345, 310] width 72 height 43
drag, startPoint x: 282, startPoint y: 307, endPoint x: 249, endPoint y: 312, distance: 33.8
click at [249, 312] on p "215991970" at bounding box center [272, 310] width 51 height 13
drag, startPoint x: 874, startPoint y: 309, endPoint x: 924, endPoint y: 323, distance: 51.2
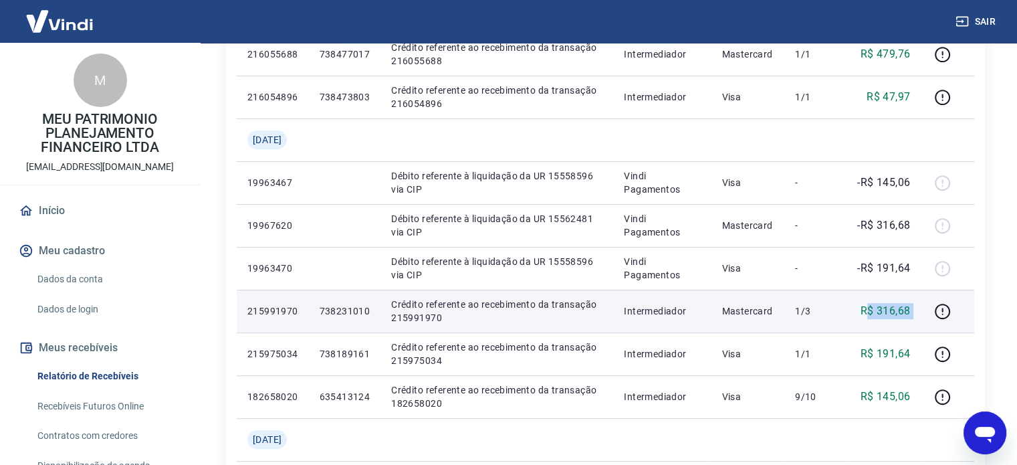
click at [924, 323] on tr "215991970 738231010 Crédito referente ao recebimento da transação 215991970 Int…" at bounding box center [605, 310] width 737 height 43
drag, startPoint x: 796, startPoint y: 313, endPoint x: 821, endPoint y: 309, distance: 25.0
click at [821, 309] on td "1/3" at bounding box center [814, 310] width 61 height 43
drag, startPoint x: 859, startPoint y: 304, endPoint x: 913, endPoint y: 314, distance: 55.1
click at [913, 314] on td "R$ 316,68" at bounding box center [883, 310] width 76 height 43
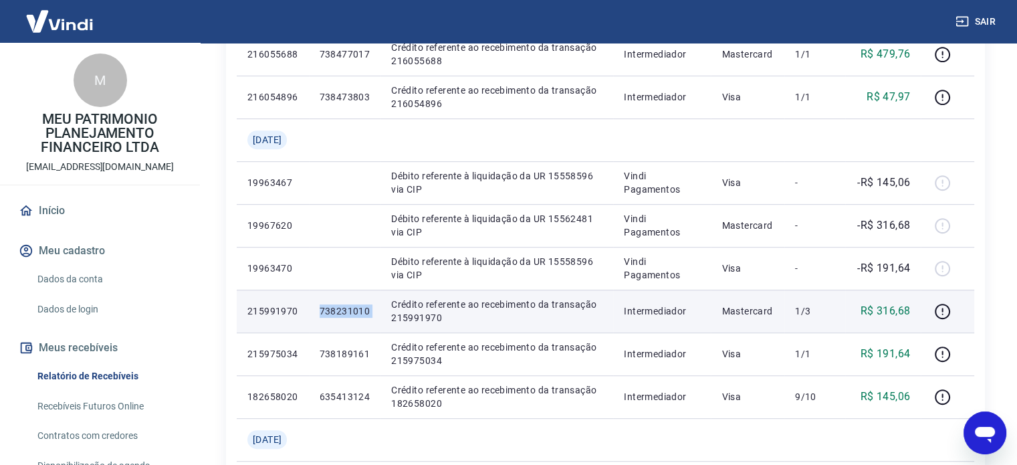
drag, startPoint x: 388, startPoint y: 310, endPoint x: 307, endPoint y: 313, distance: 80.9
click at [324, 311] on tr "215991970 738231010 Crédito referente ao recebimento da transação 215991970 Int…" at bounding box center [605, 310] width 737 height 43
drag, startPoint x: 289, startPoint y: 313, endPoint x: 246, endPoint y: 315, distance: 42.8
click at [246, 315] on td "215991970" at bounding box center [273, 310] width 72 height 43
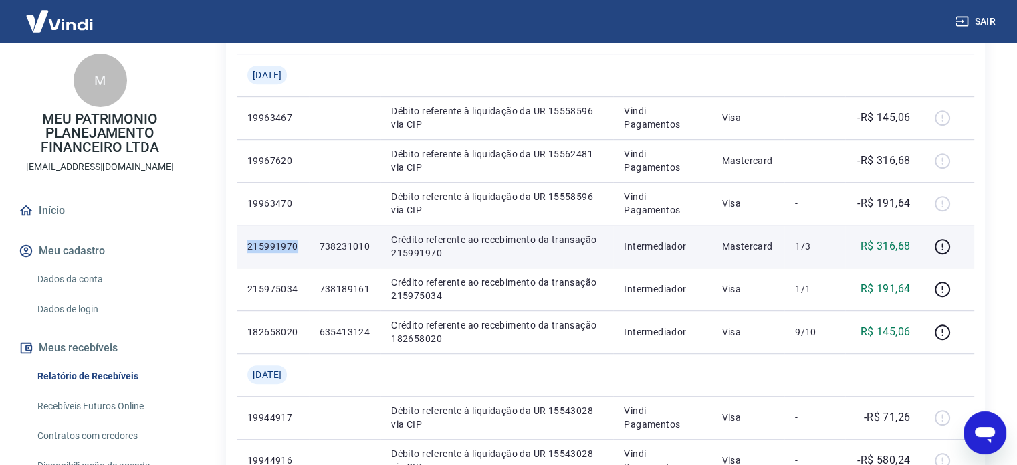
scroll to position [735, 0]
drag, startPoint x: 380, startPoint y: 247, endPoint x: 249, endPoint y: 243, distance: 131.1
click at [249, 243] on tr "215991970 738231010 Crédito referente ao recebimento da transação 215991970 Int…" at bounding box center [605, 244] width 737 height 43
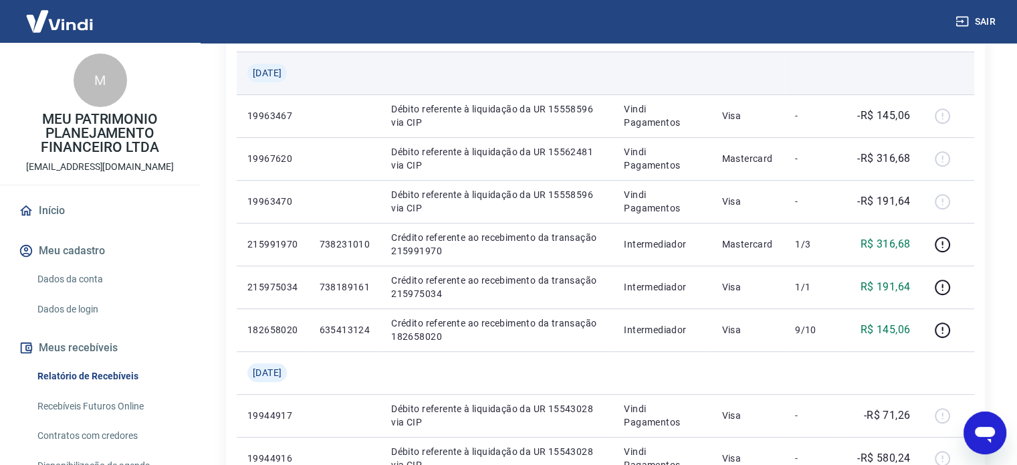
click at [804, 67] on td at bounding box center [814, 72] width 61 height 43
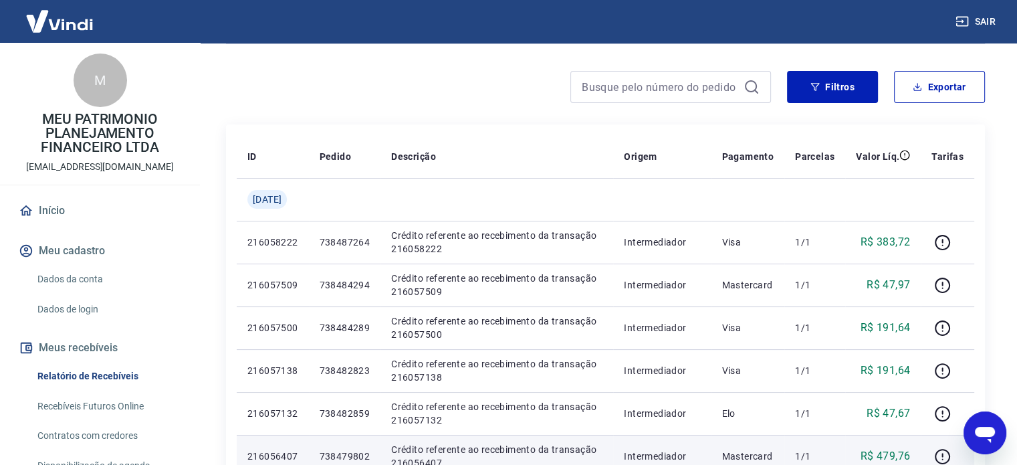
scroll to position [0, 0]
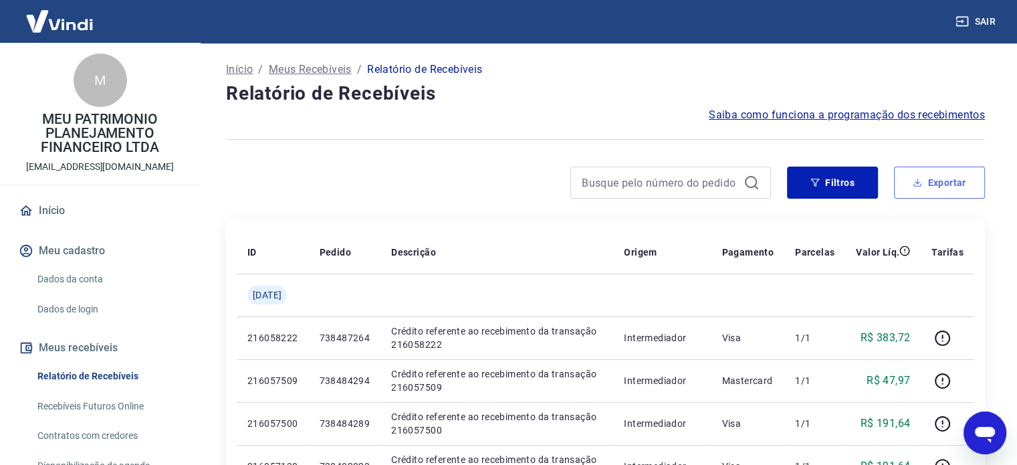
click at [915, 176] on button "Exportar" at bounding box center [939, 182] width 91 height 32
type input "[DATE]"
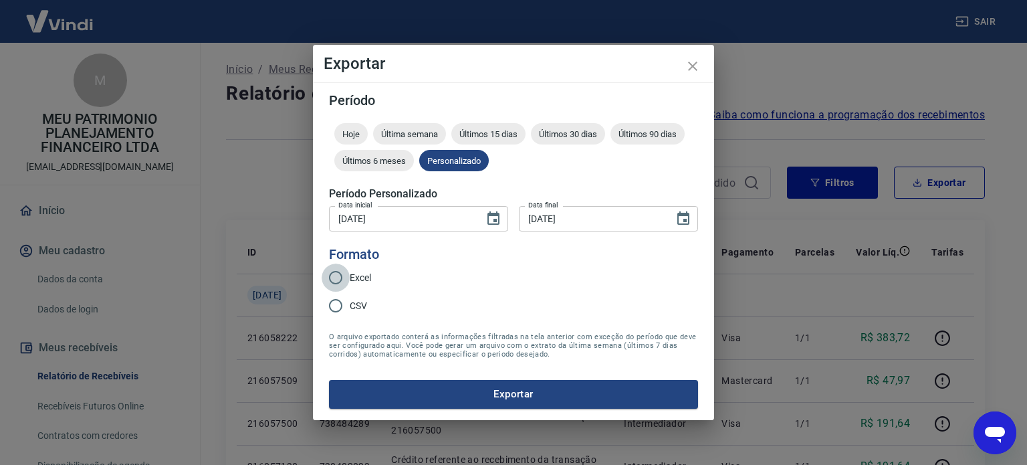
click at [345, 279] on input "Excel" at bounding box center [335, 277] width 28 height 28
radio input "true"
click at [495, 221] on icon "Choose date, selected date is 1 de jul de 2025" at bounding box center [493, 217] width 12 height 13
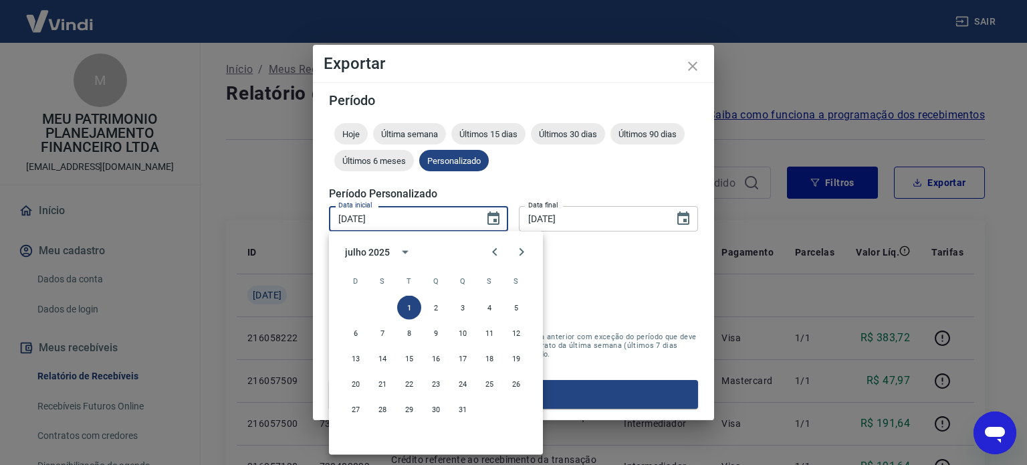
click at [657, 259] on form "Período Hoje Última semana Últimos 15 dias Últimos 30 dias Últimos 90 dias Últi…" at bounding box center [513, 251] width 369 height 314
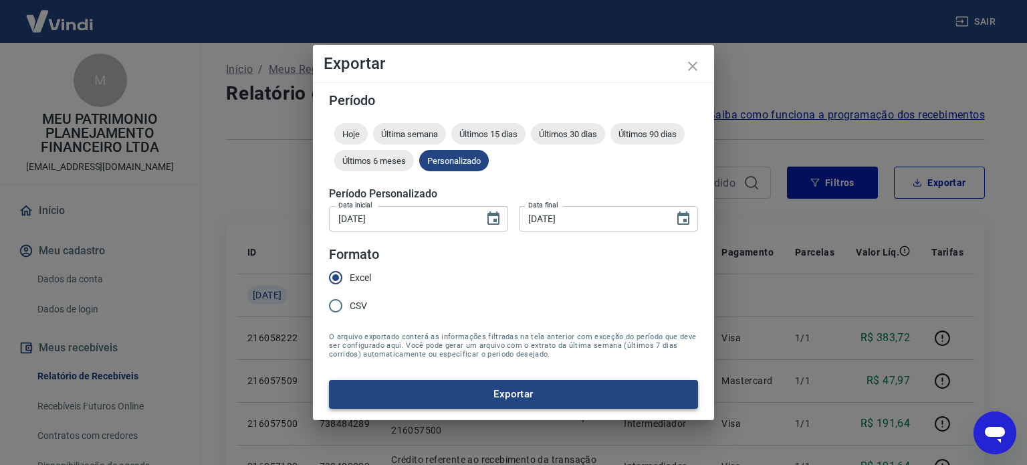
click at [518, 398] on button "Exportar" at bounding box center [513, 394] width 369 height 28
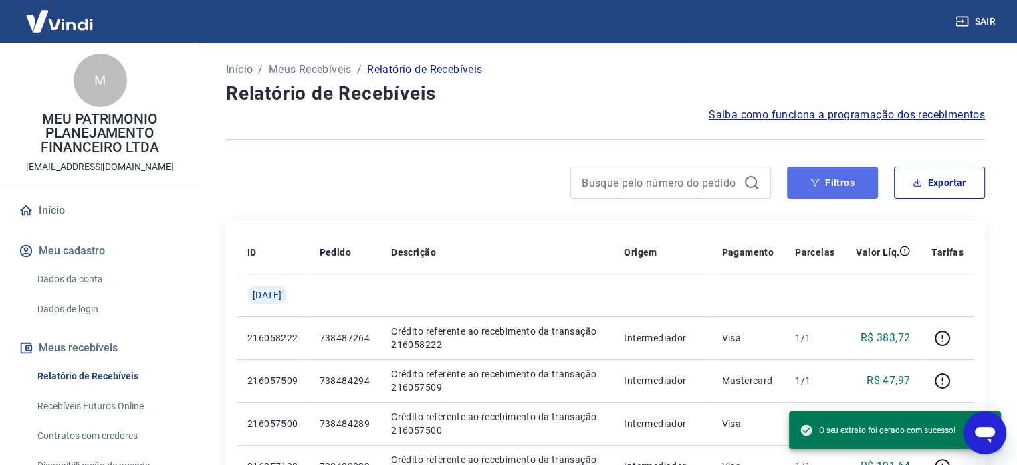
click at [834, 188] on button "Filtros" at bounding box center [832, 182] width 91 height 32
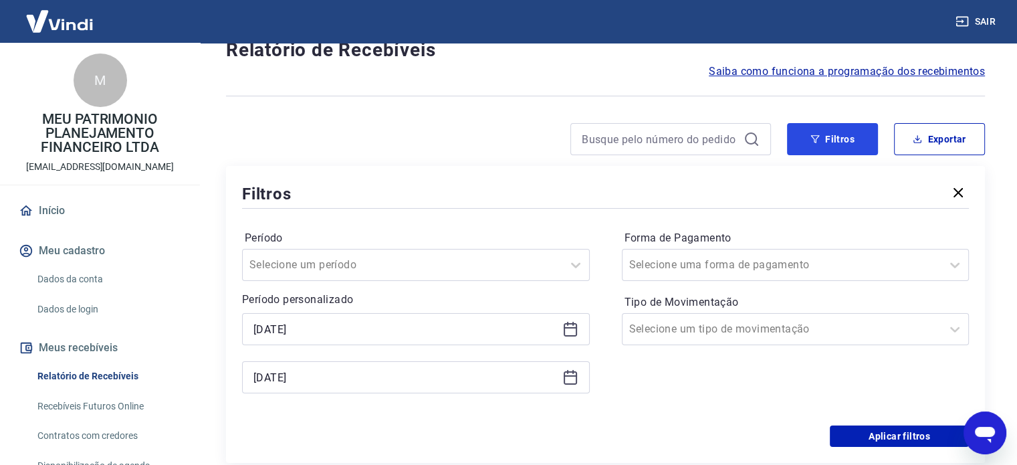
scroll to position [67, 0]
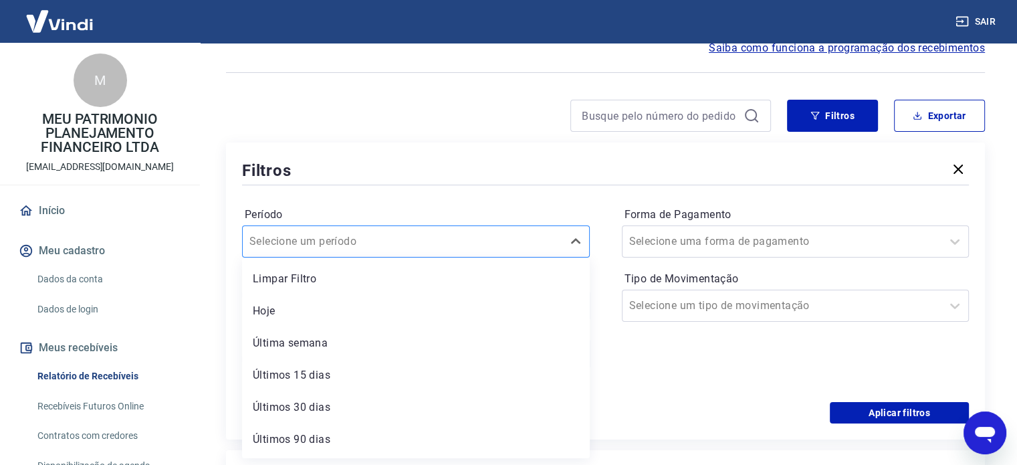
click at [430, 236] on div at bounding box center [402, 241] width 306 height 19
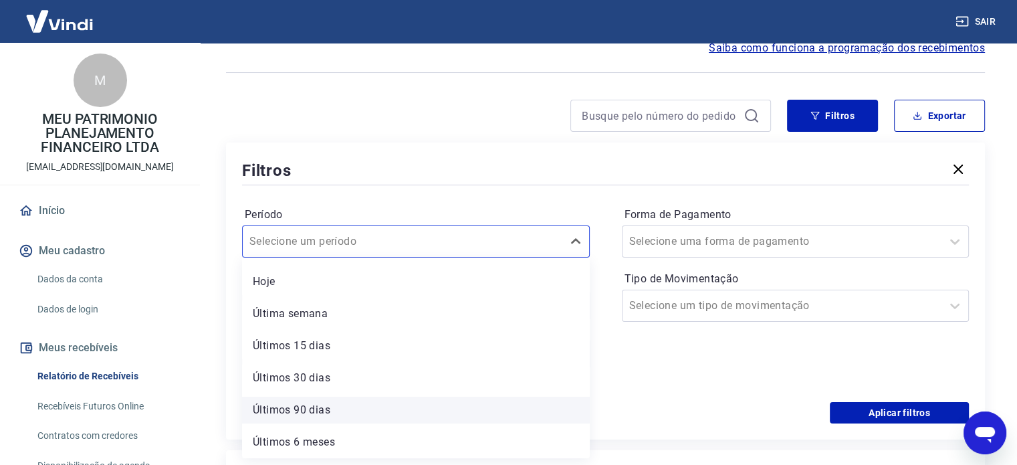
click at [326, 406] on div "Últimos 90 dias" at bounding box center [416, 409] width 348 height 27
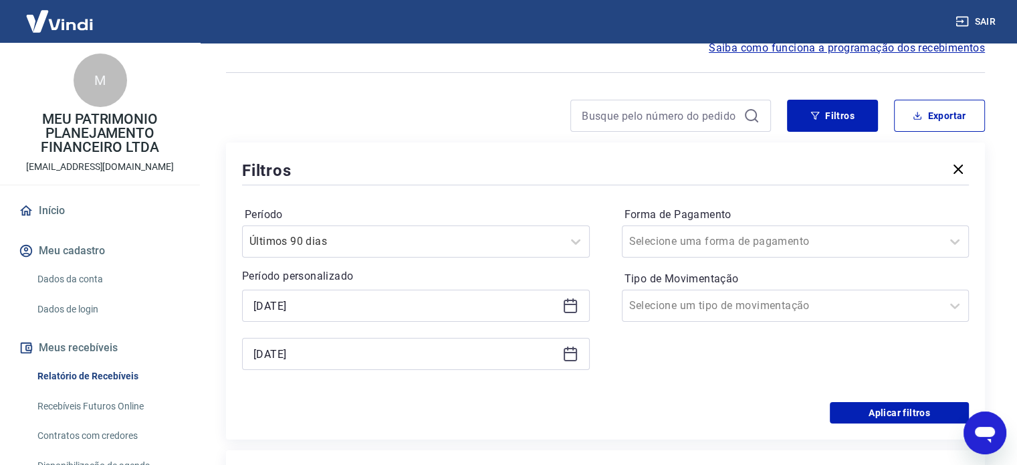
click at [573, 308] on icon at bounding box center [570, 305] width 16 height 16
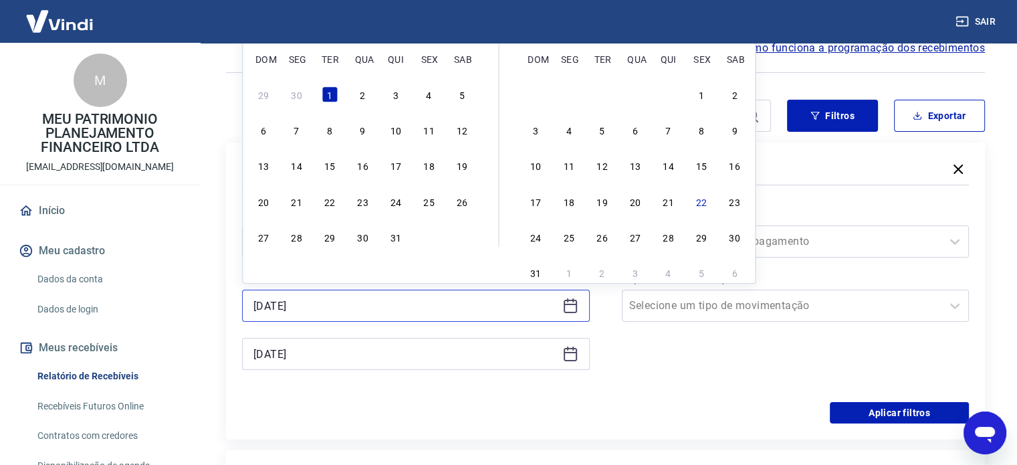
scroll to position [0, 0]
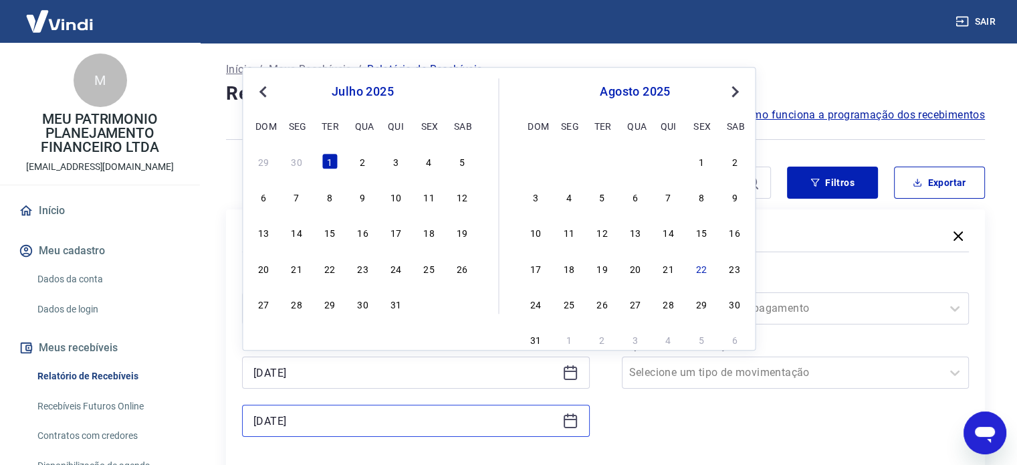
click at [460, 424] on input "[DATE]" at bounding box center [404, 420] width 303 height 20
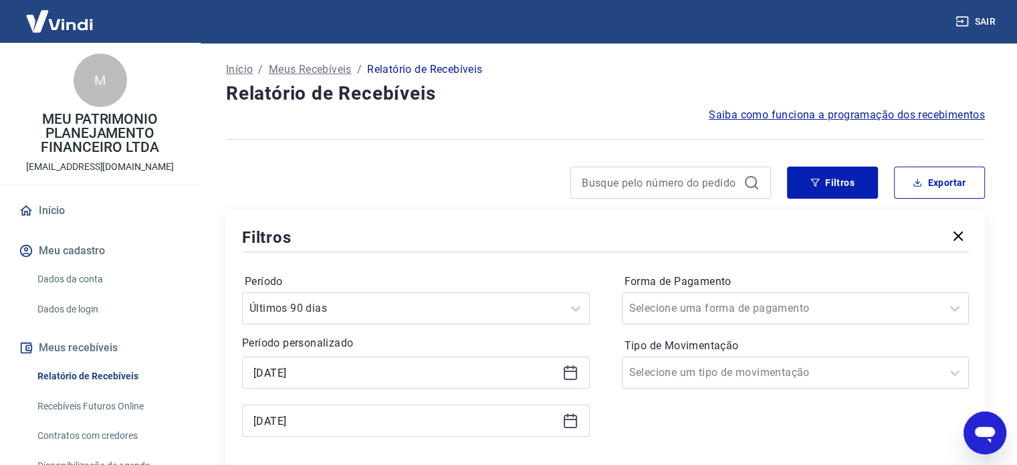
click at [690, 424] on div "Forma de Pagamento Selecione uma forma de pagamento Tipo de Movimentação Seleci…" at bounding box center [796, 362] width 348 height 182
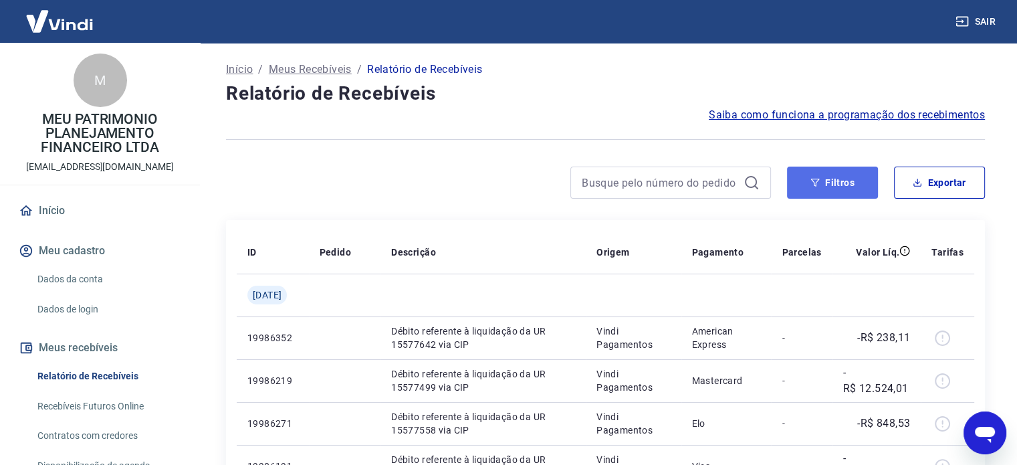
click at [850, 181] on button "Filtros" at bounding box center [832, 182] width 91 height 32
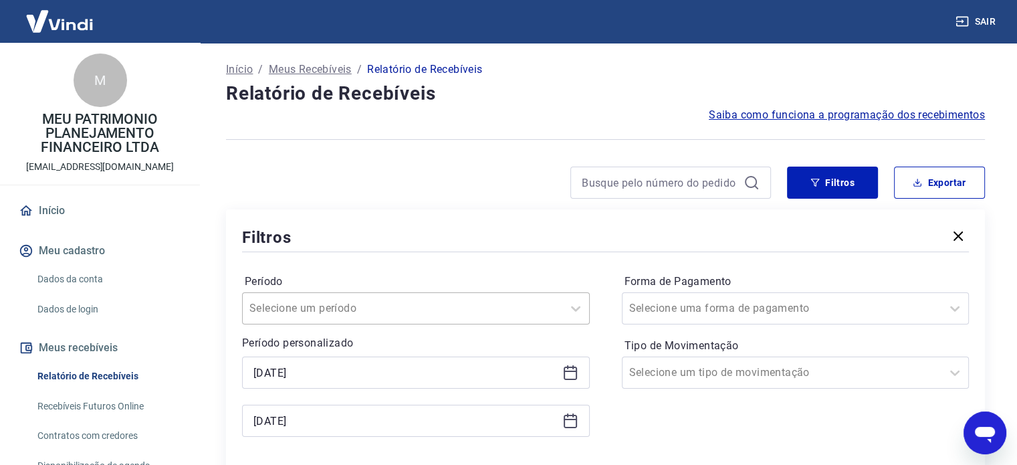
click at [314, 317] on div "Selecione um período" at bounding box center [416, 308] width 348 height 32
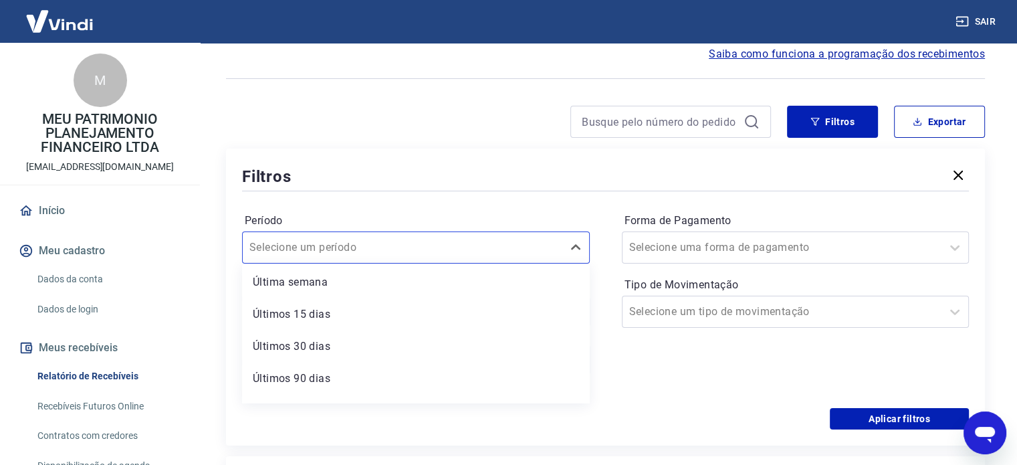
scroll to position [90, 0]
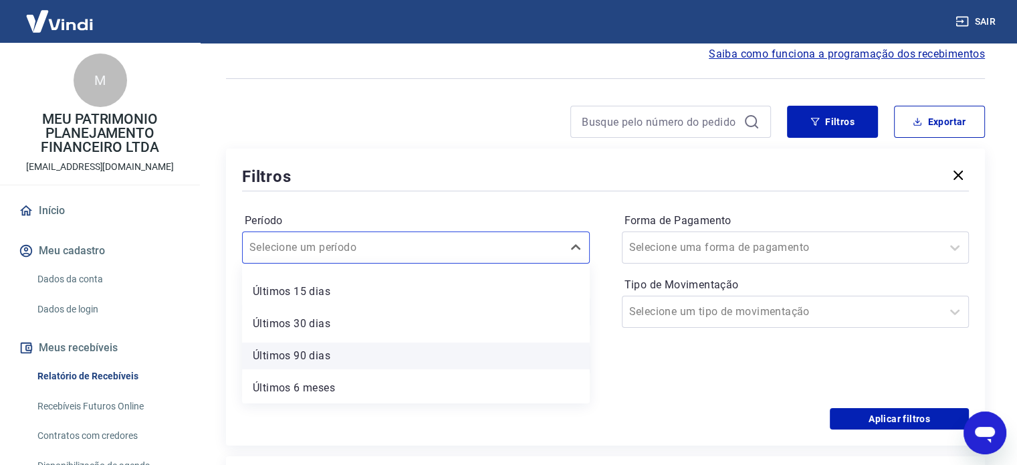
click at [311, 360] on div "Últimos 90 dias" at bounding box center [416, 355] width 348 height 27
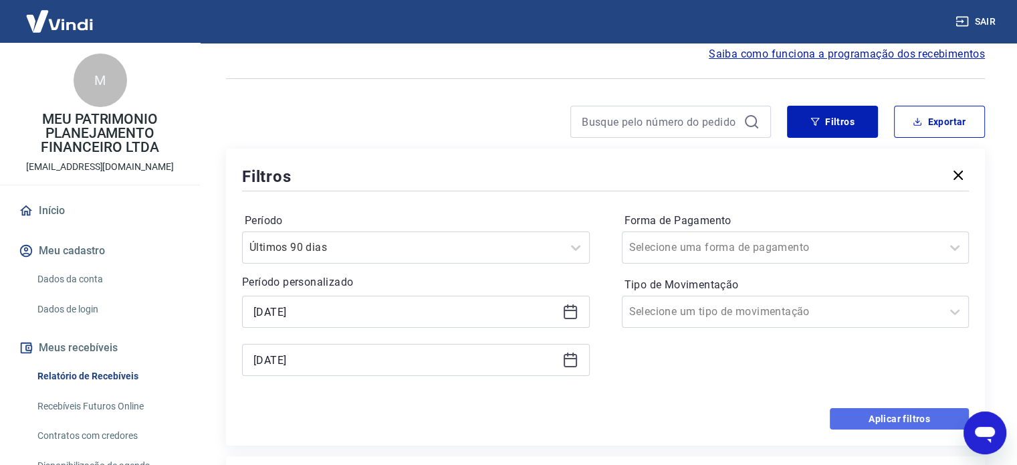
click at [857, 409] on button "Aplicar filtros" at bounding box center [898, 418] width 139 height 21
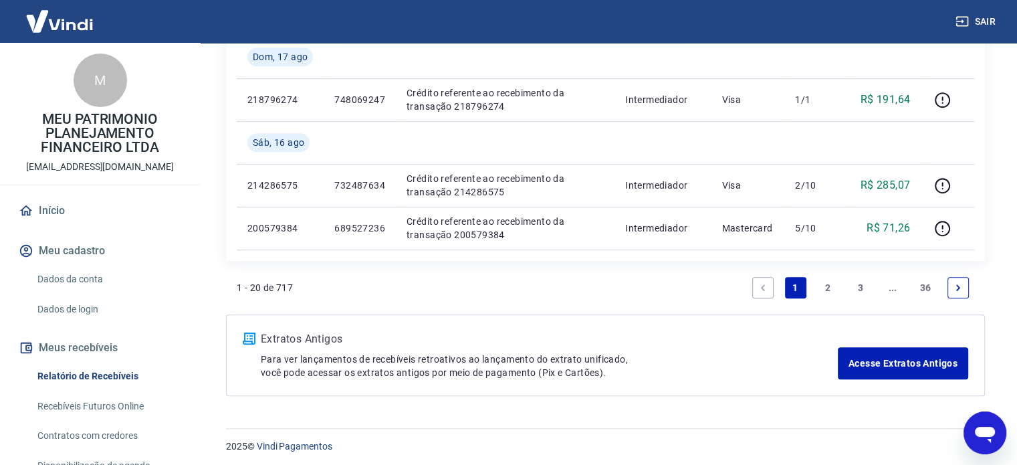
scroll to position [1140, 0]
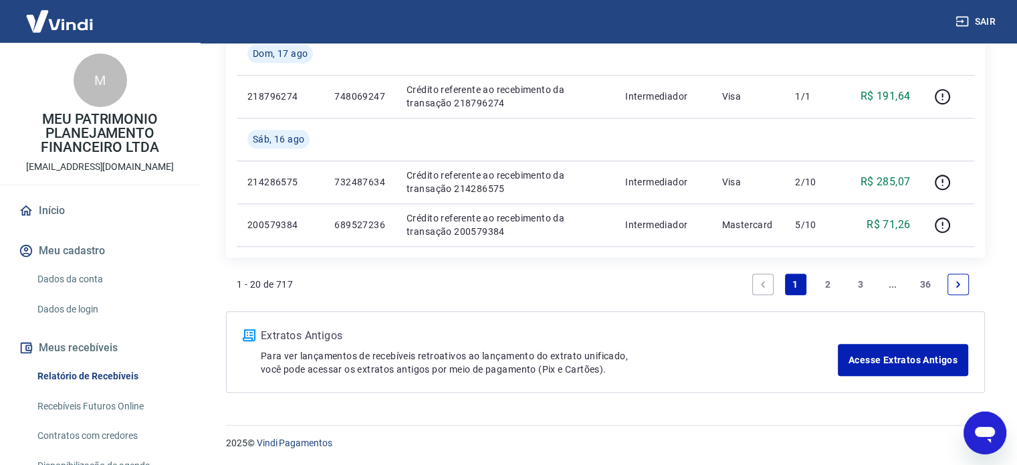
click at [933, 282] on link "36" at bounding box center [925, 283] width 22 height 21
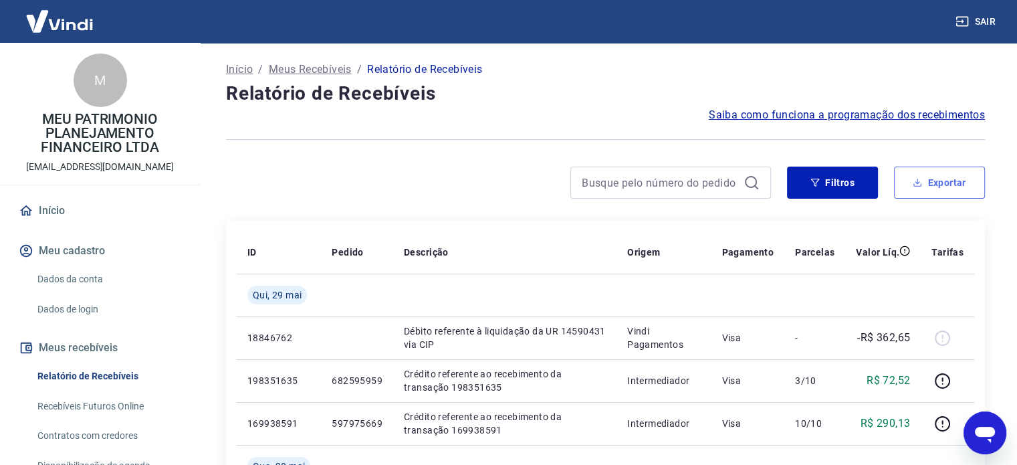
click at [958, 185] on button "Exportar" at bounding box center [939, 182] width 91 height 32
type input "[DATE]"
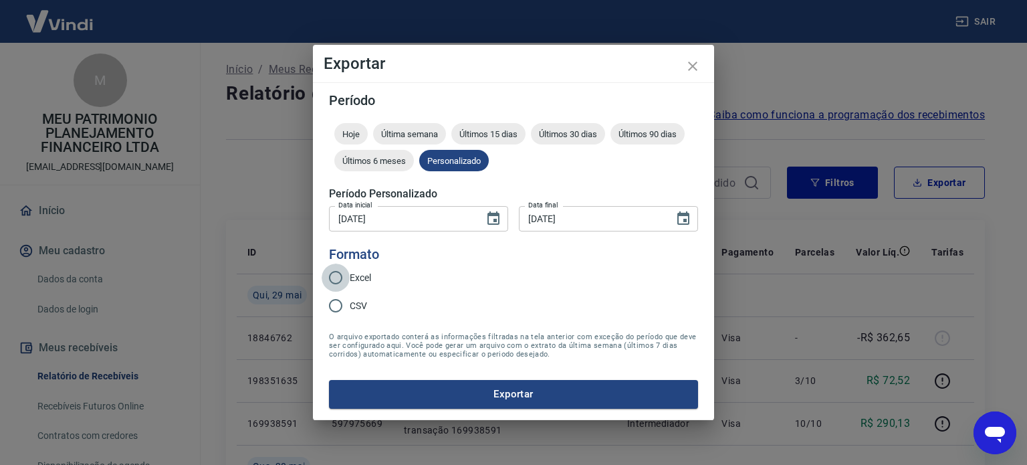
click at [348, 275] on input "Excel" at bounding box center [335, 277] width 28 height 28
radio input "true"
click at [367, 160] on span "Últimos 6 meses" at bounding box center [374, 161] width 80 height 10
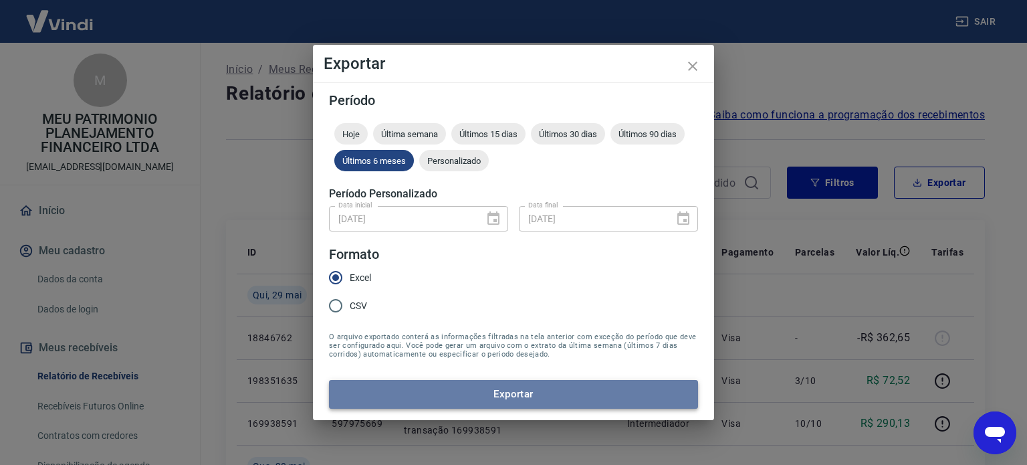
click at [480, 392] on button "Exportar" at bounding box center [513, 394] width 369 height 28
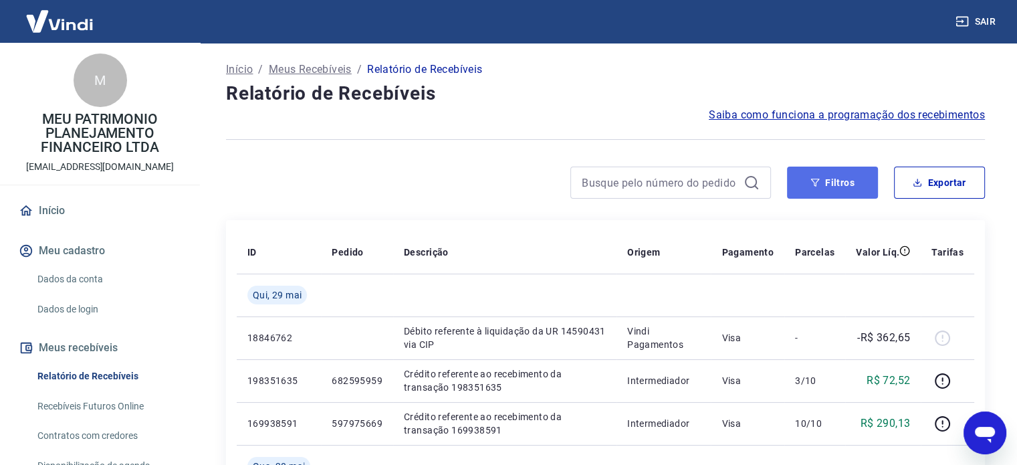
click at [856, 181] on button "Filtros" at bounding box center [832, 182] width 91 height 32
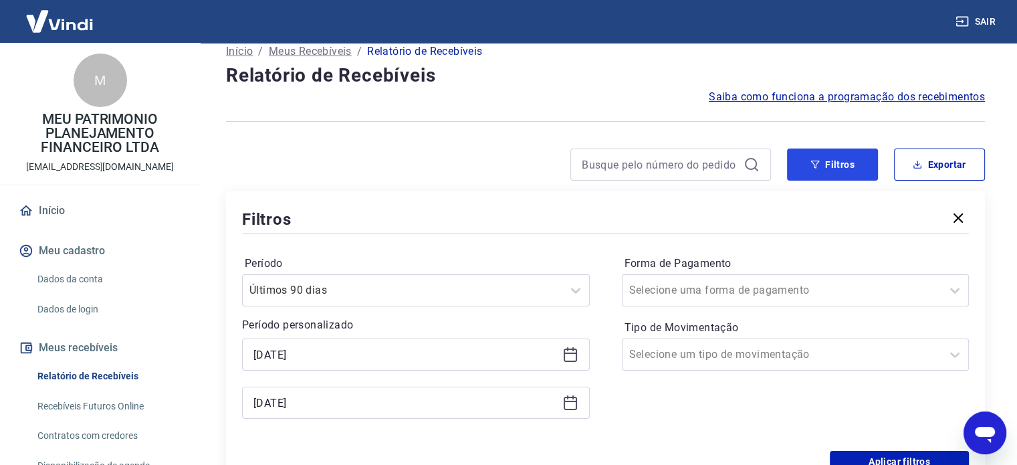
scroll to position [134, 0]
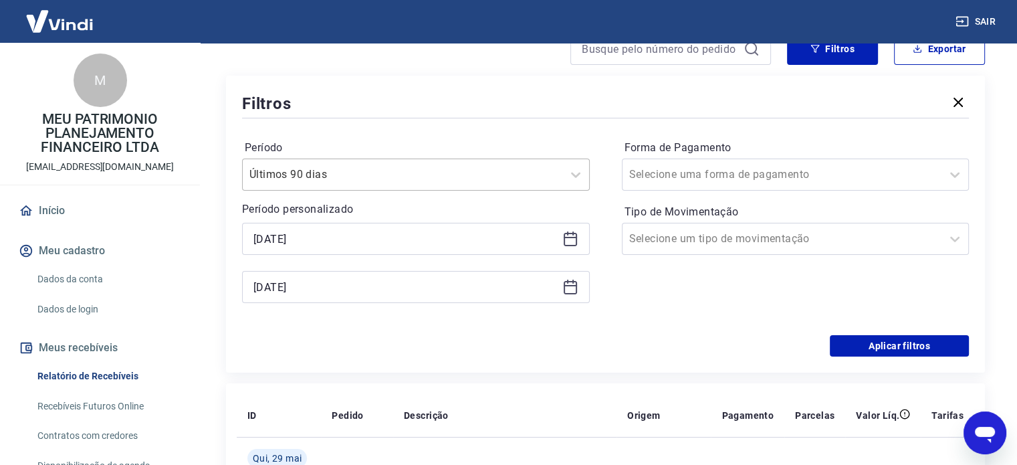
click at [436, 182] on div at bounding box center [402, 174] width 306 height 19
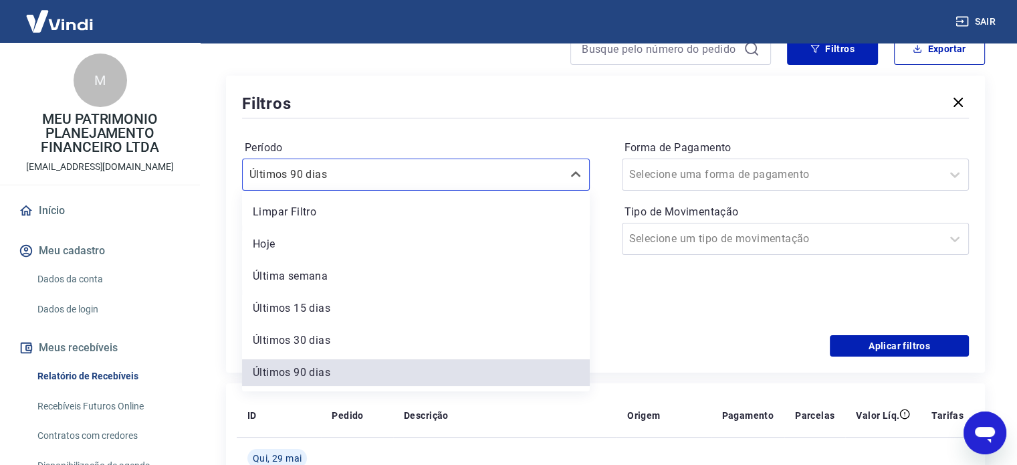
scroll to position [3, 0]
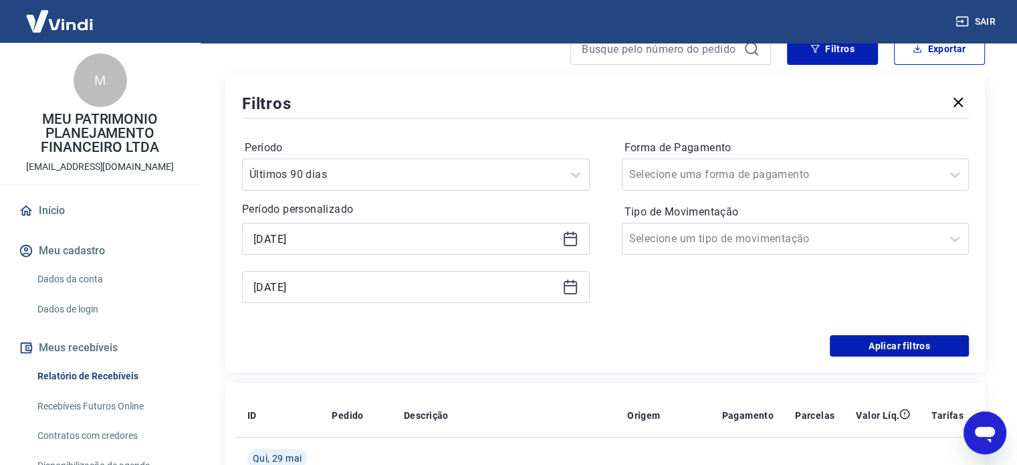
click at [821, 305] on div "Forma de Pagamento Selecione uma forma de pagamento Tipo de Movimentação Seleci…" at bounding box center [796, 228] width 348 height 182
click at [925, 54] on button "Exportar" at bounding box center [939, 49] width 91 height 32
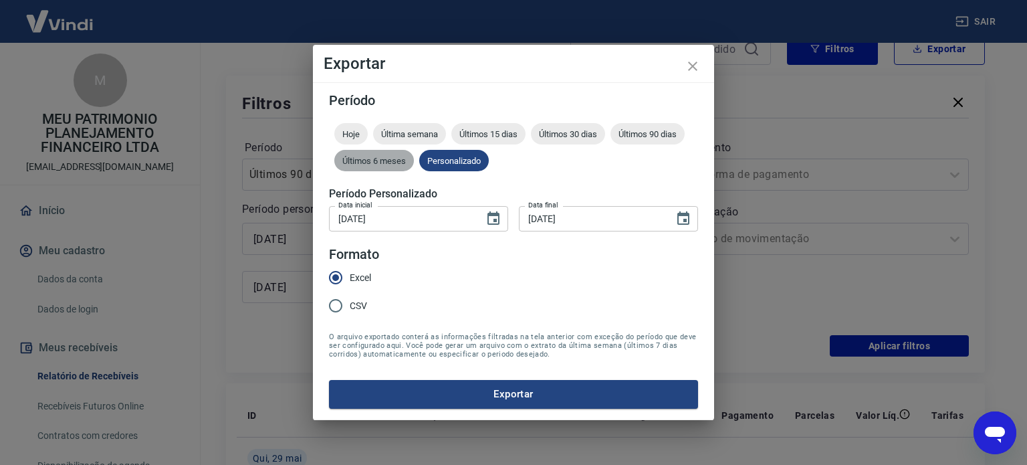
click at [376, 164] on span "Últimos 6 meses" at bounding box center [374, 161] width 80 height 10
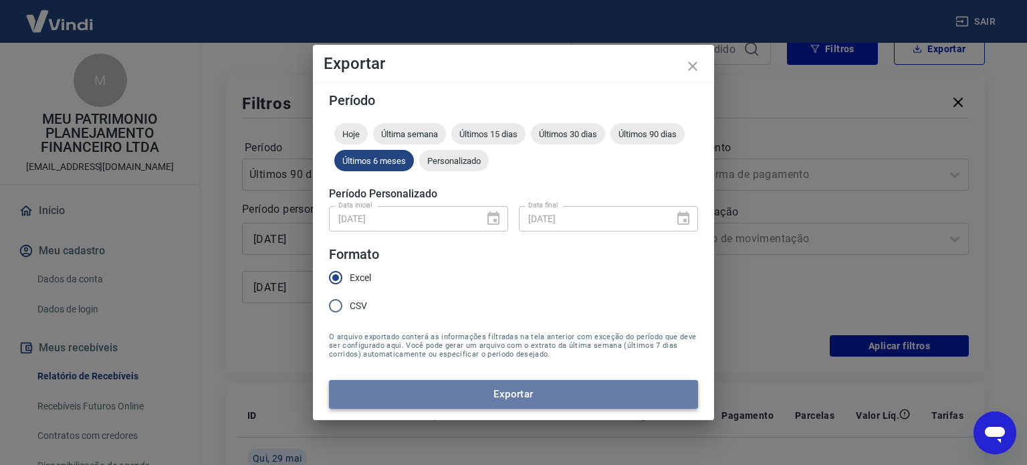
click at [430, 385] on button "Exportar" at bounding box center [513, 394] width 369 height 28
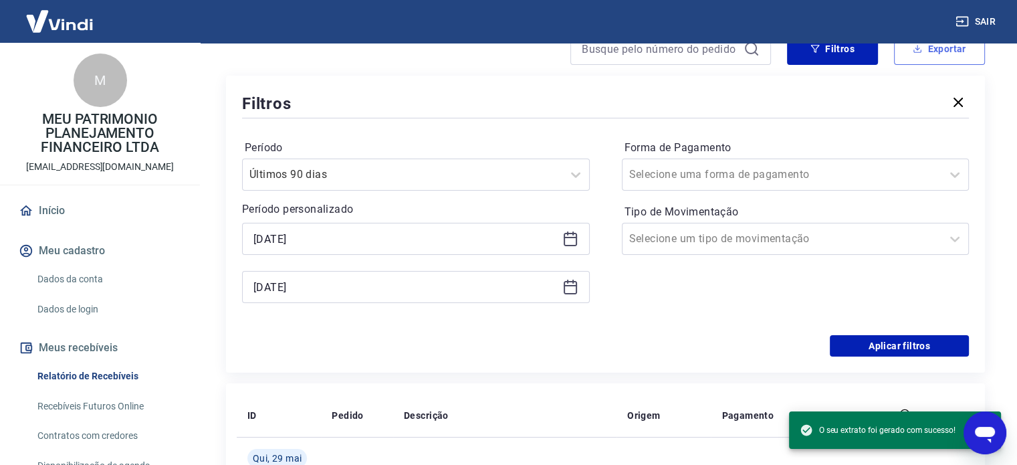
click at [914, 48] on icon "button" at bounding box center [916, 48] width 9 height 9
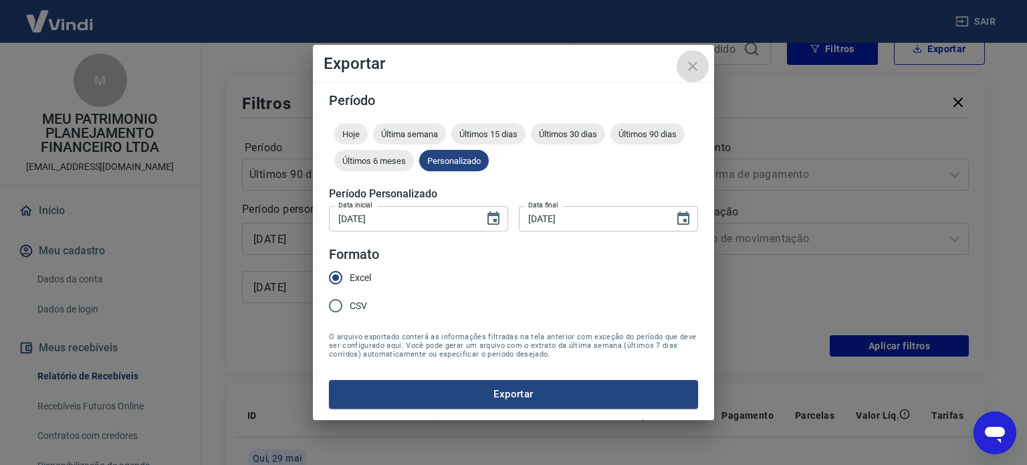
click at [696, 61] on icon "close" at bounding box center [692, 66] width 16 height 16
